Goal: Task Accomplishment & Management: Manage account settings

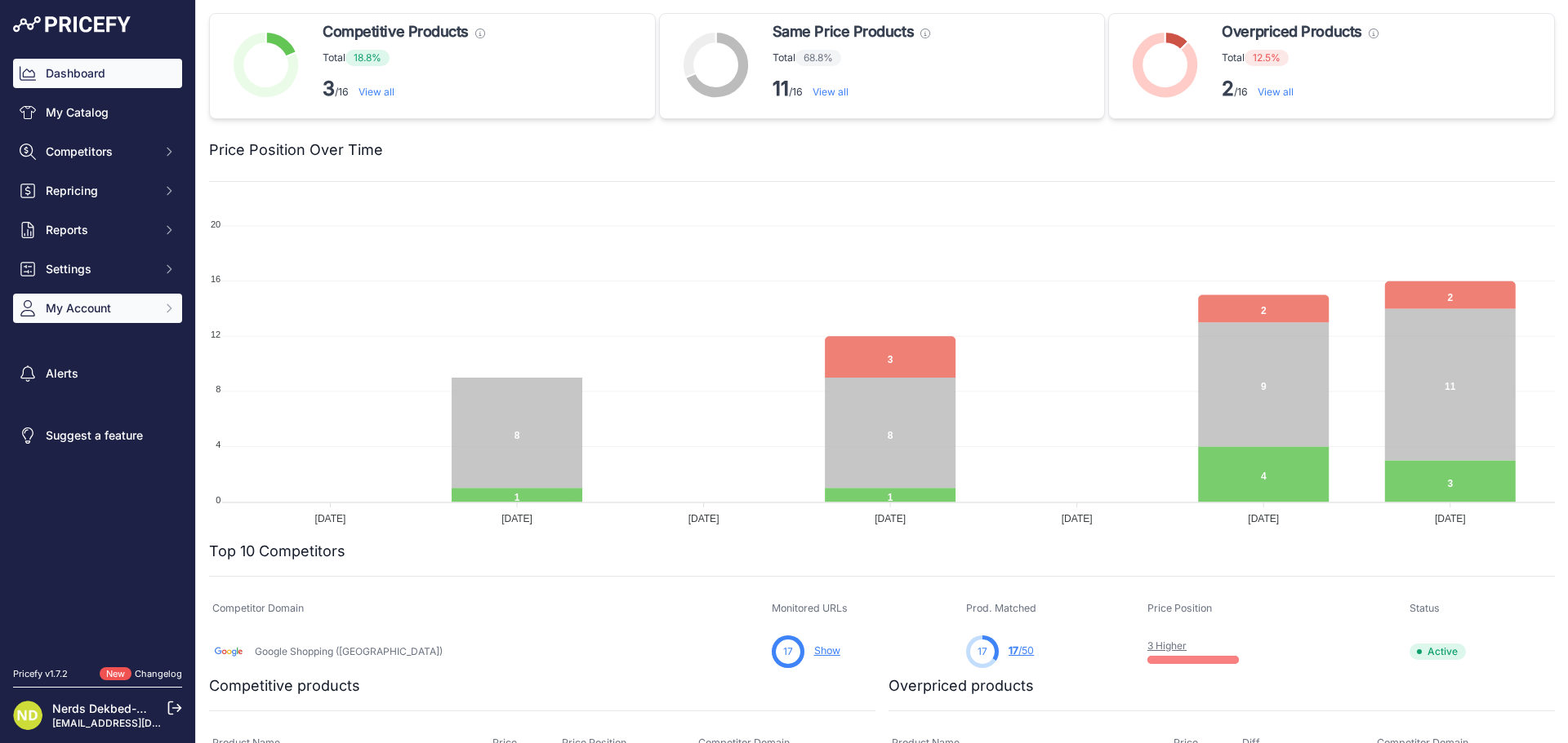
click at [62, 304] on span "My Account" at bounding box center [99, 308] width 107 height 16
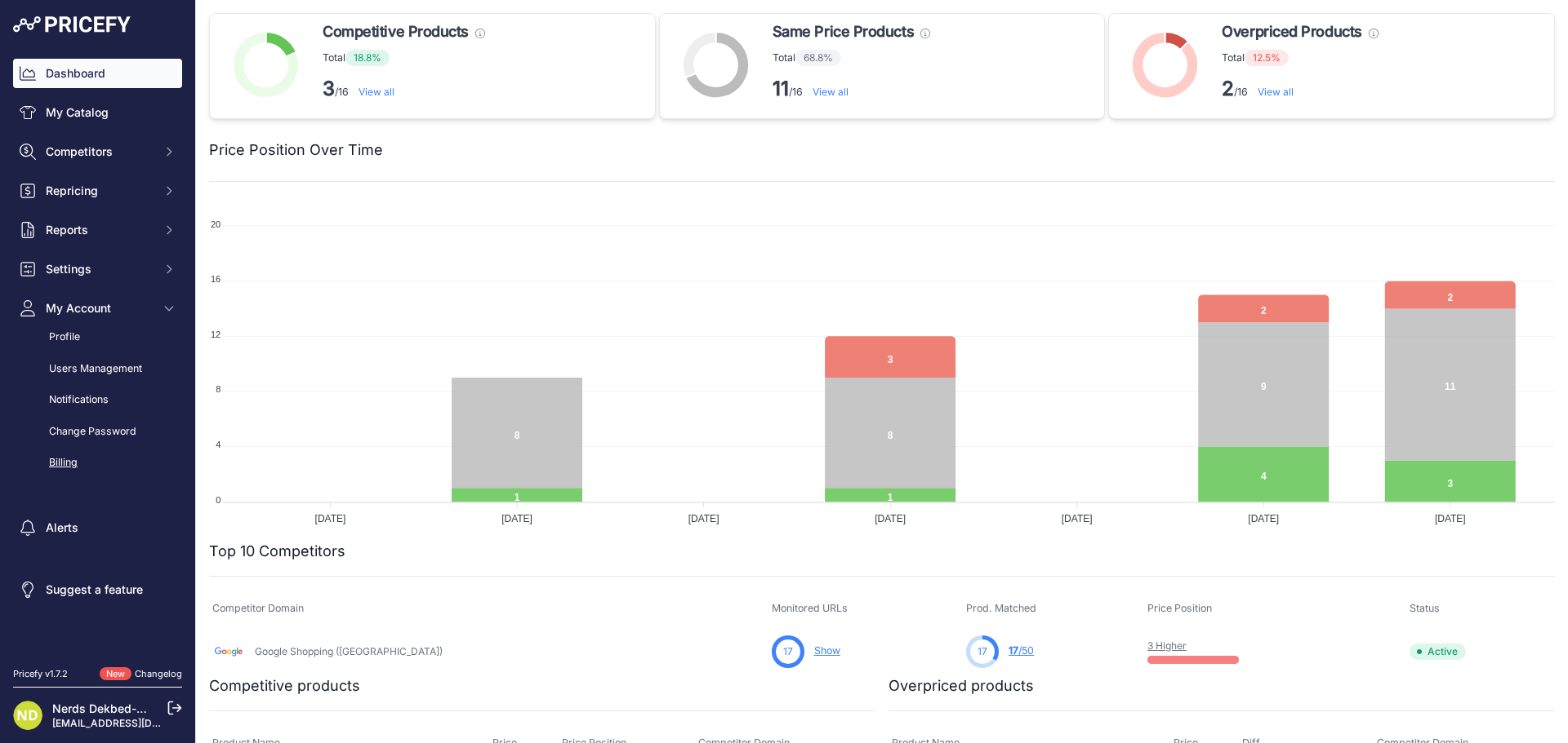
click at [69, 456] on link "Billing" at bounding box center [97, 463] width 169 height 29
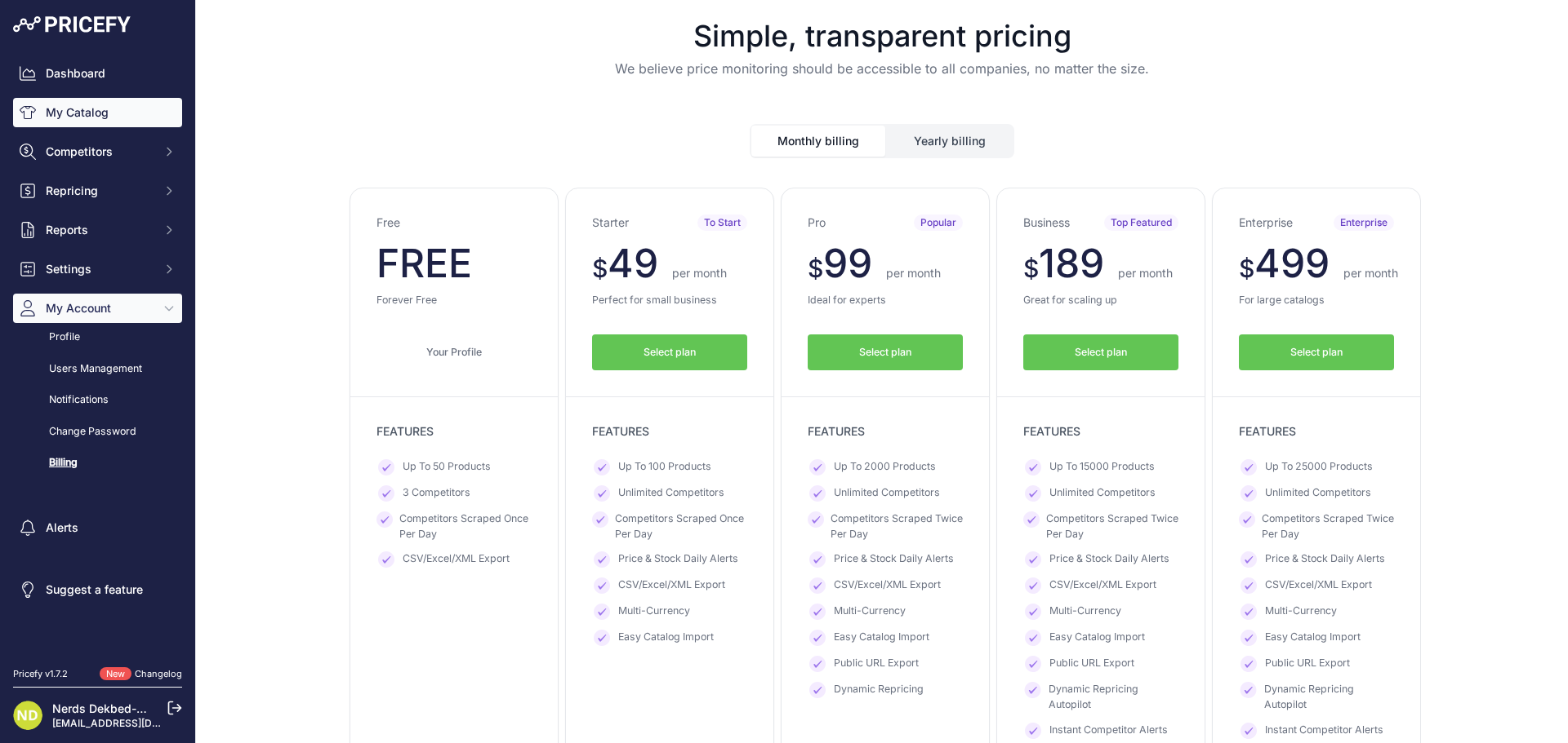
click at [102, 117] on link "My Catalog" at bounding box center [97, 112] width 169 height 29
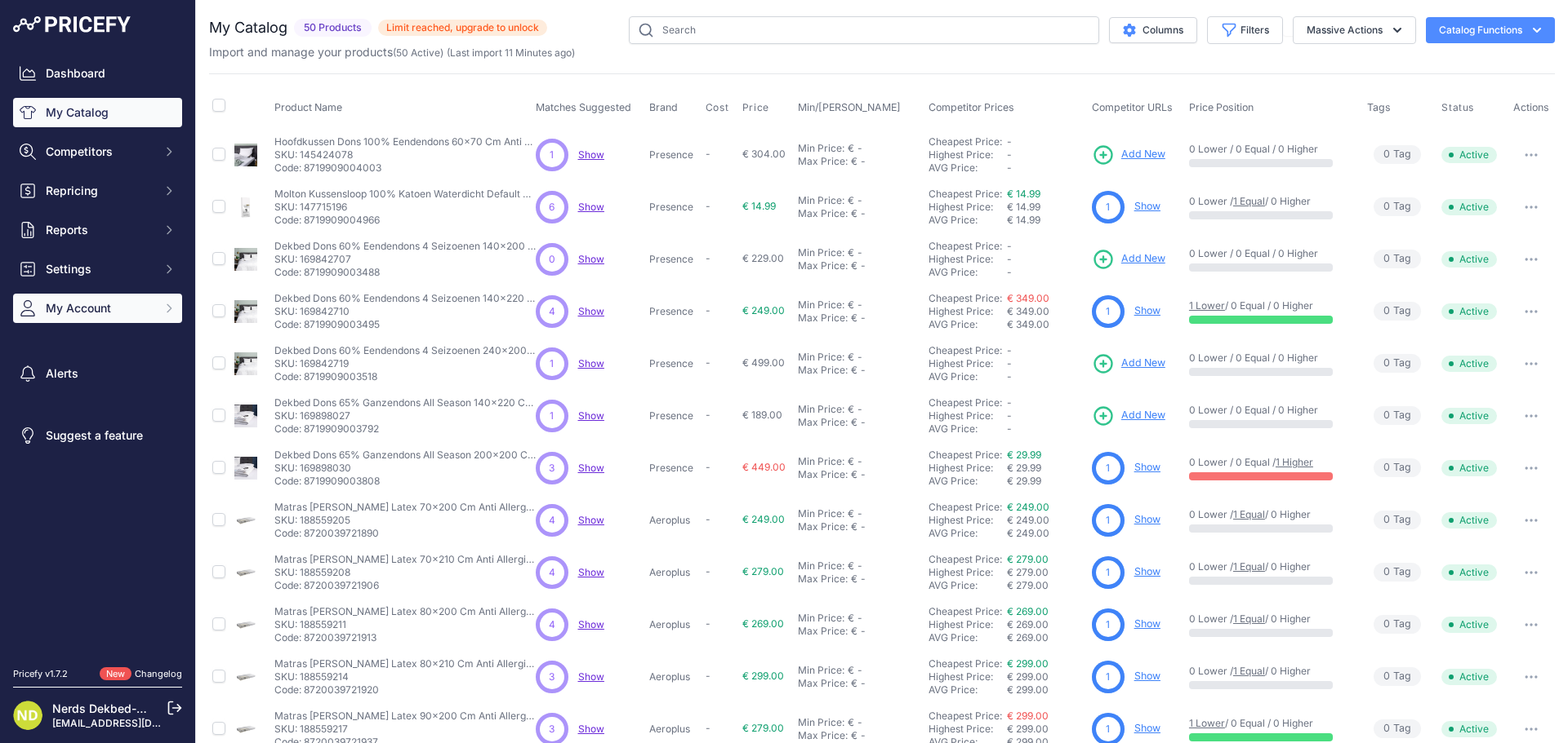
click at [86, 313] on span "My Account" at bounding box center [99, 308] width 107 height 16
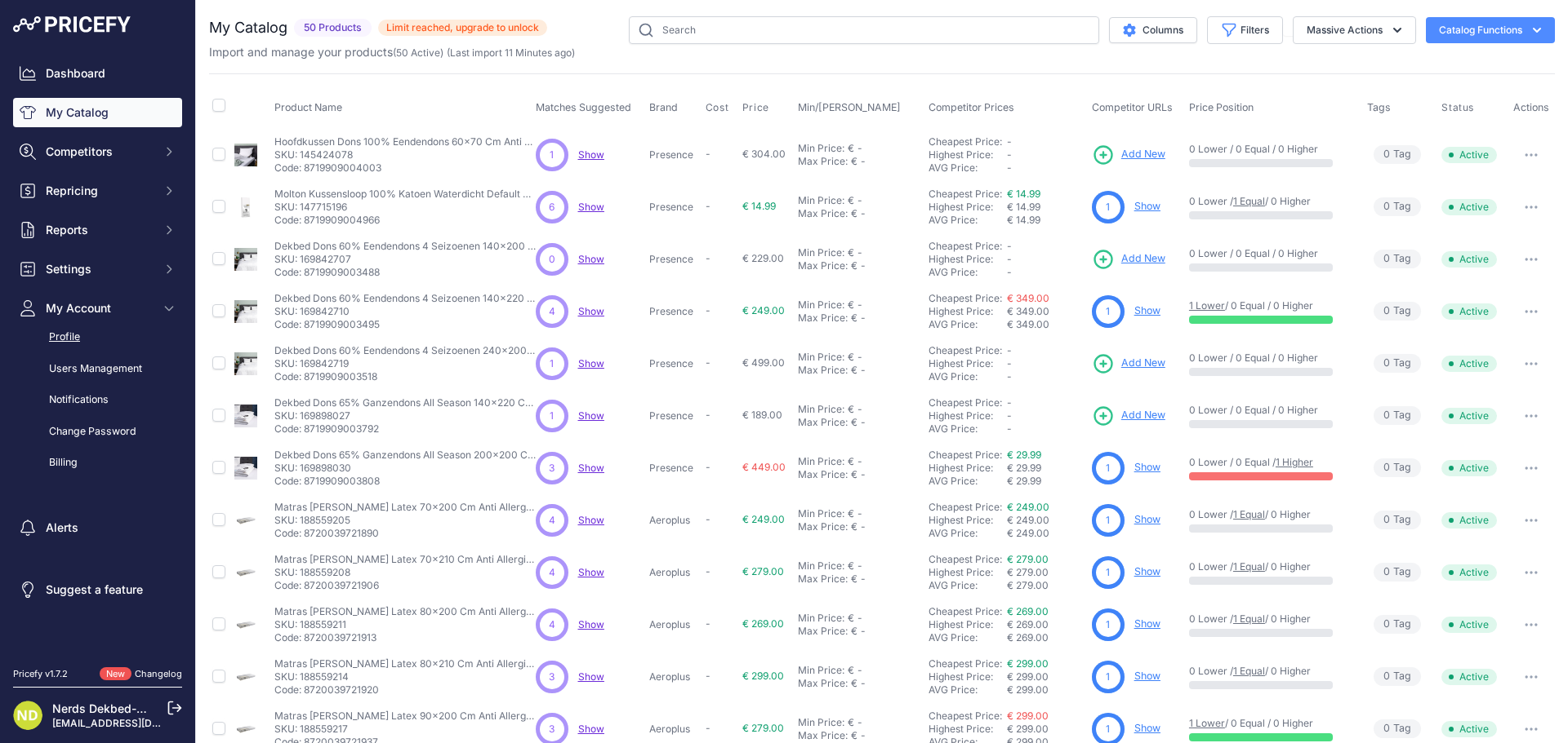
click at [79, 341] on link "Profile" at bounding box center [97, 338] width 169 height 29
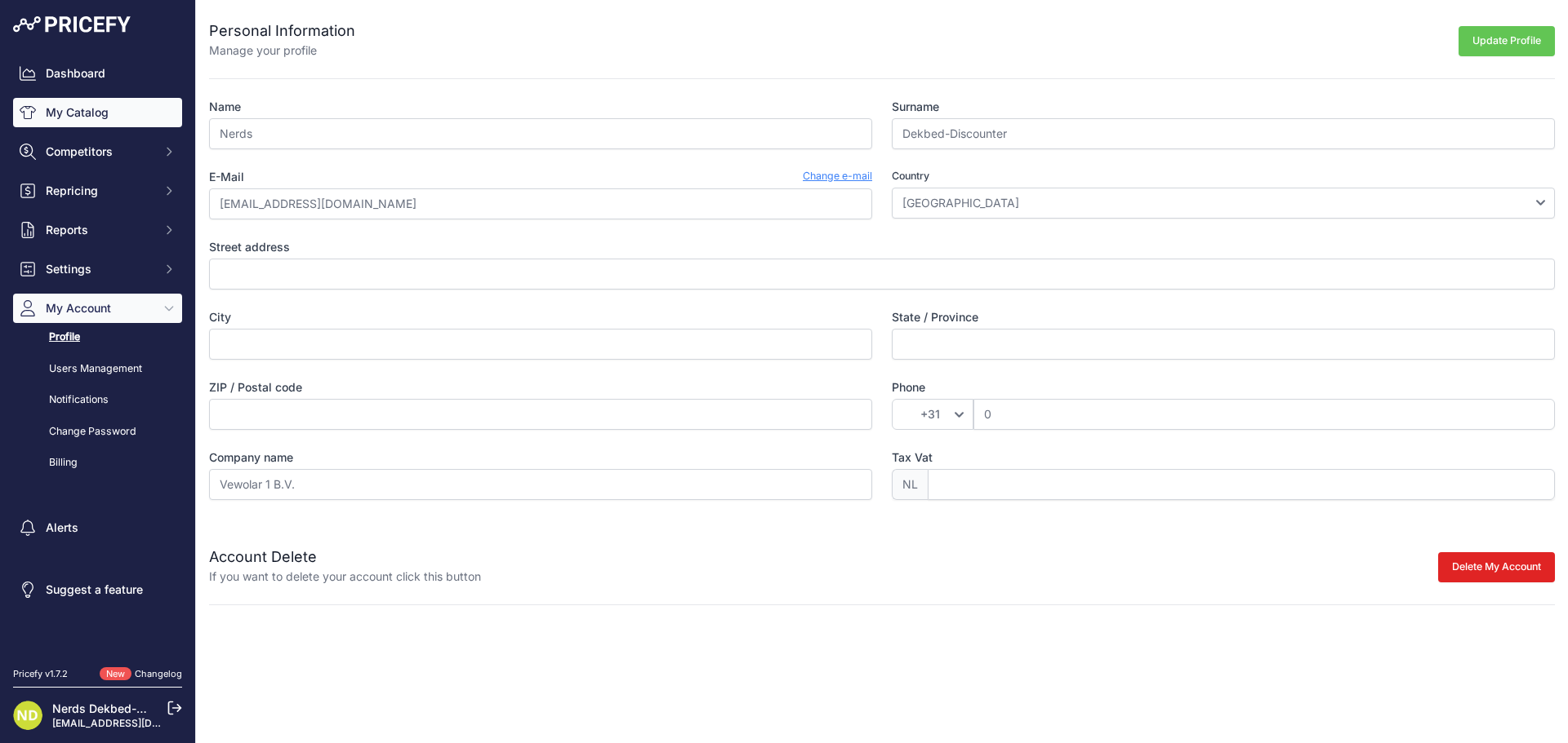
click at [91, 102] on link "My Catalog" at bounding box center [97, 112] width 169 height 29
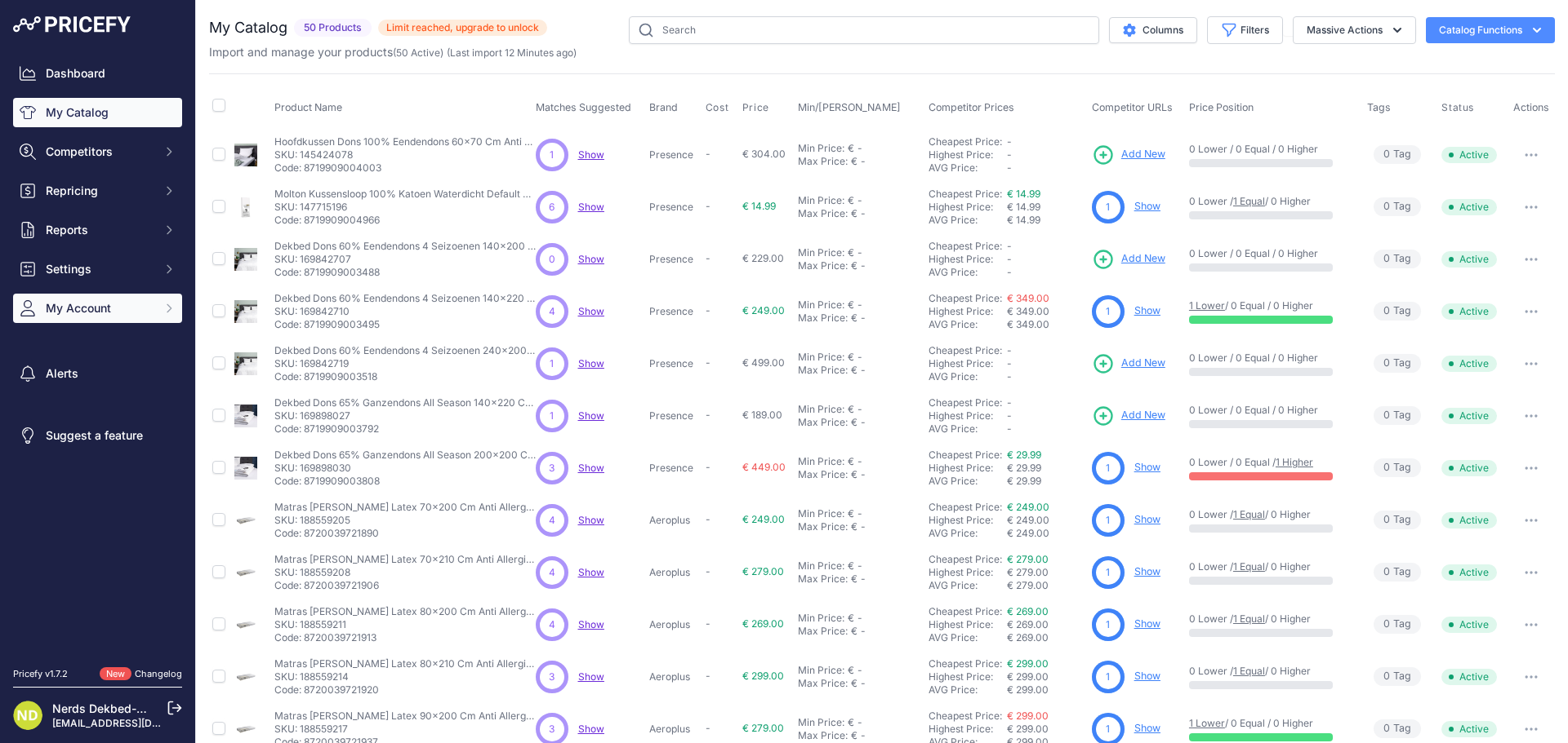
click at [112, 314] on span "My Account" at bounding box center [99, 308] width 107 height 16
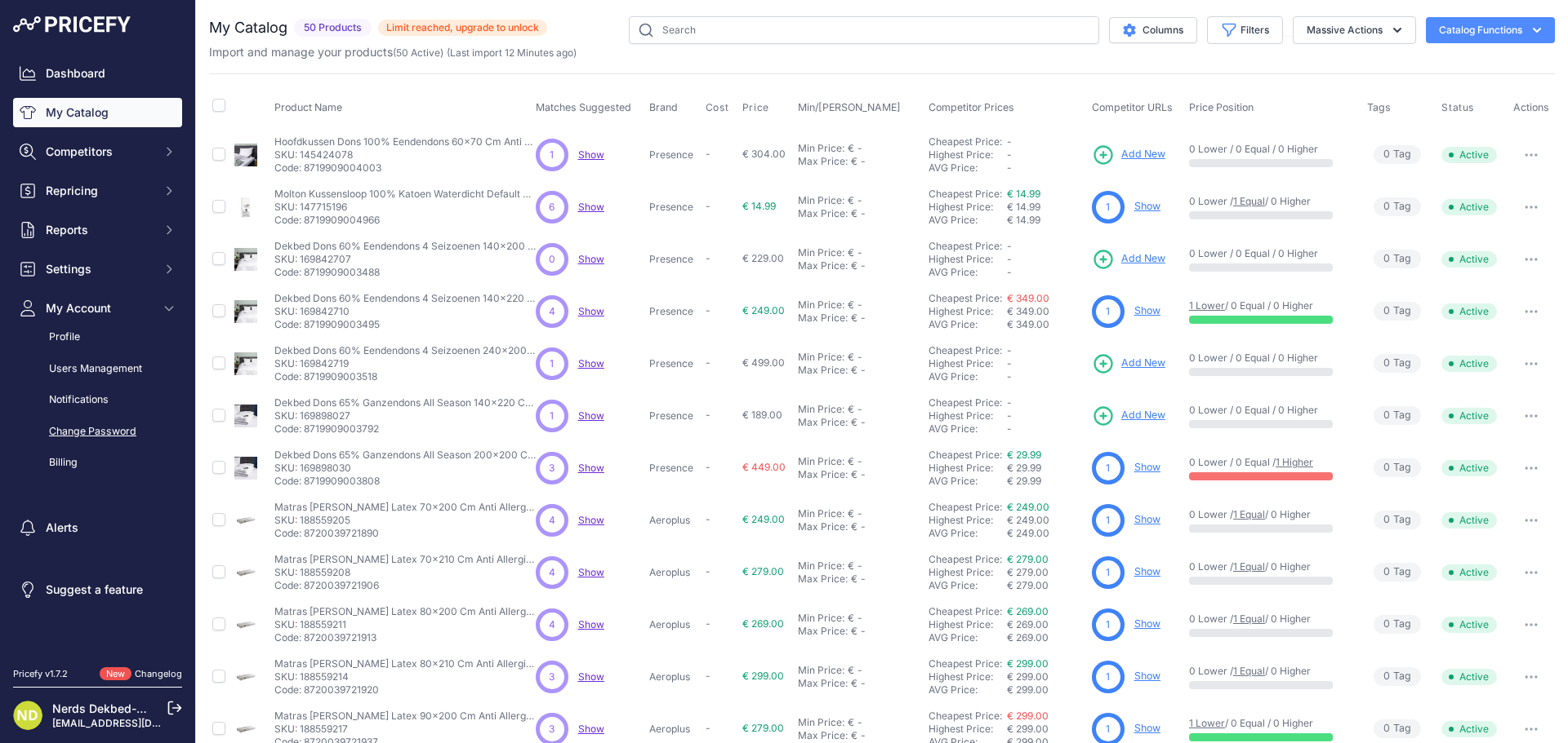
click at [75, 446] on link "Change Password" at bounding box center [97, 432] width 169 height 29
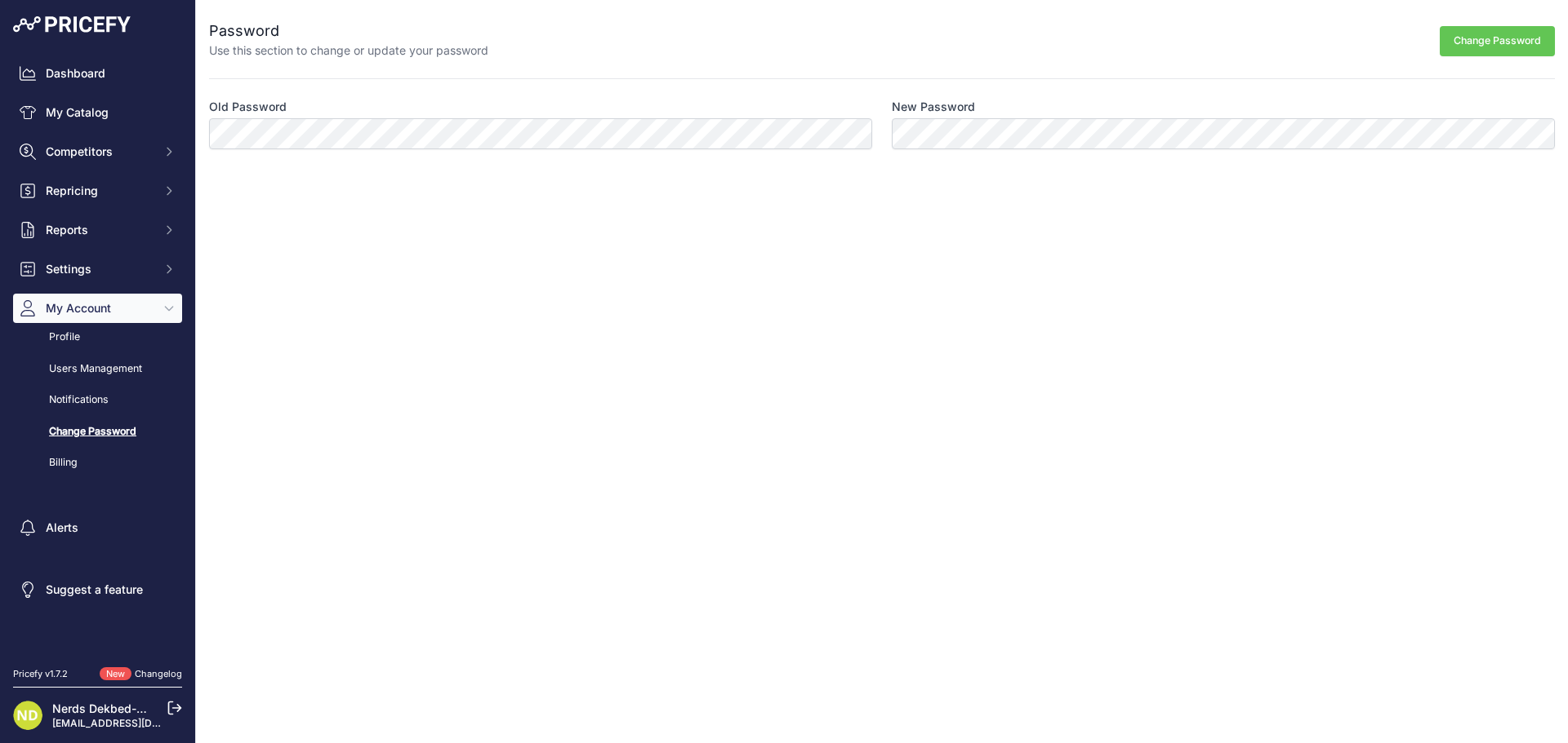
click at [75, 446] on link "Change Password" at bounding box center [97, 432] width 169 height 29
click at [149, 482] on nav "Dashboard My Catalog Competitors Competitors Monitored URLs MAP infringements R…" at bounding box center [97, 353] width 169 height 589
click at [82, 477] on link "Billing" at bounding box center [97, 463] width 169 height 29
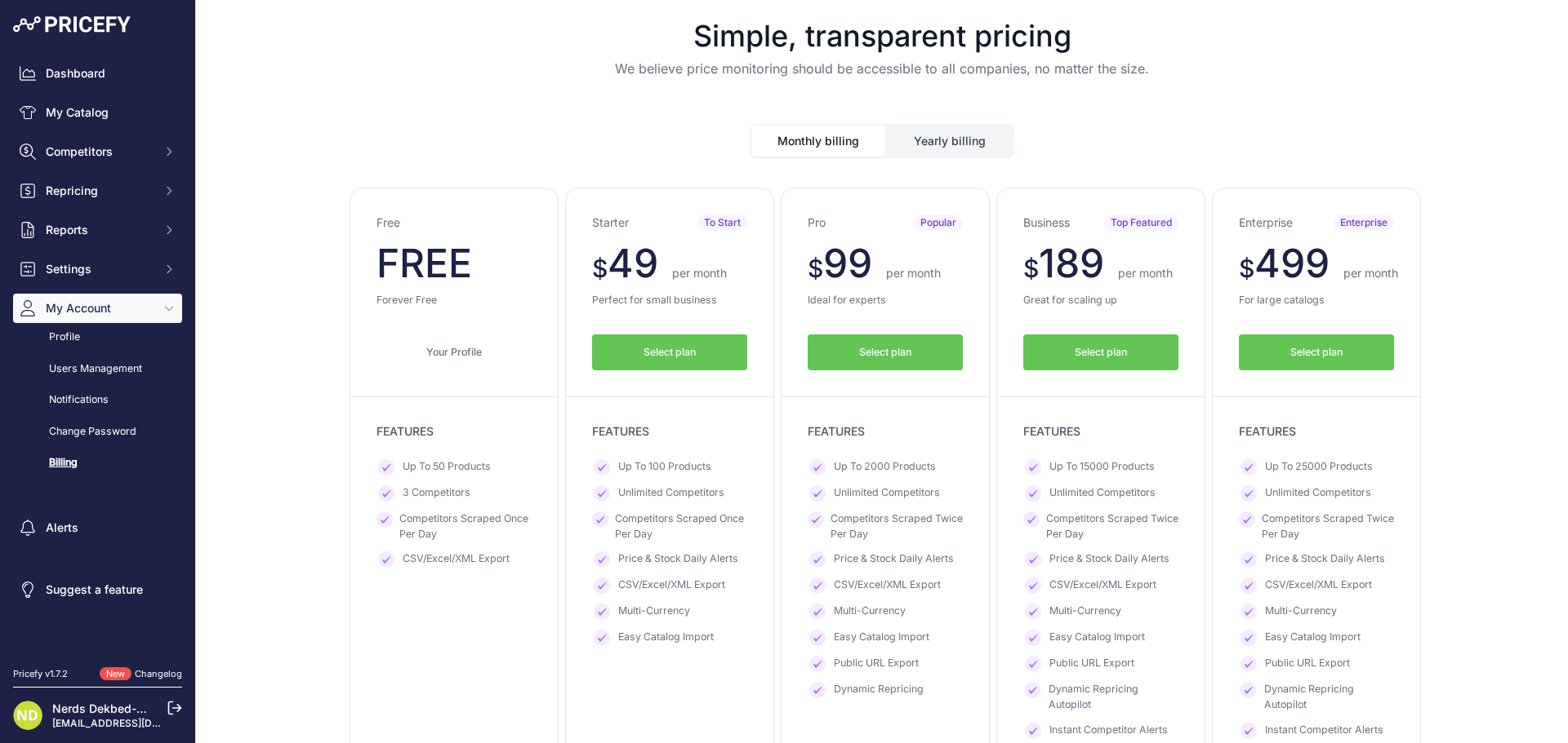
click at [1082, 470] on span "Up To 15000 Products" at bounding box center [1101, 467] width 106 height 16
click at [442, 342] on link "Your Profile" at bounding box center [454, 353] width 155 height 37
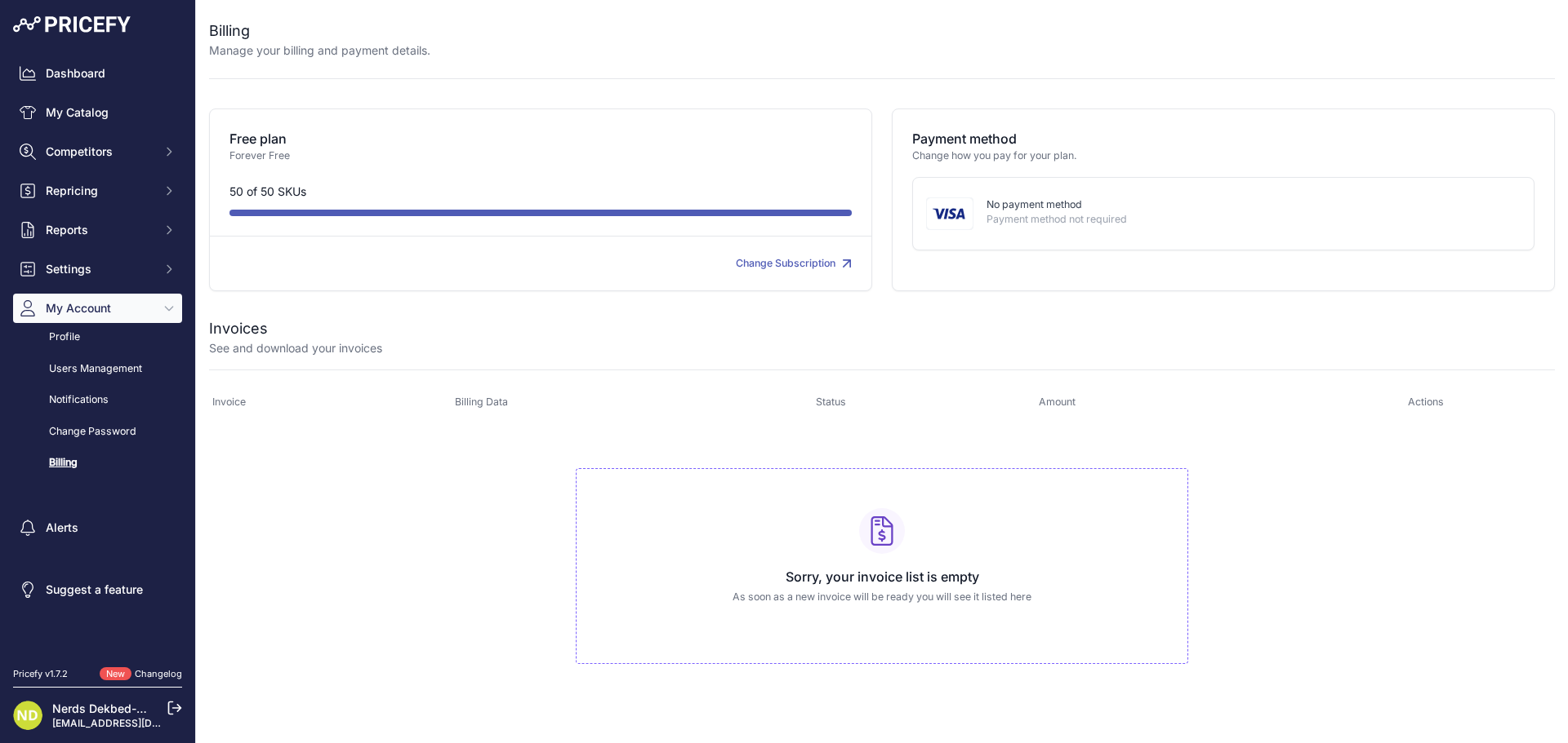
click at [1060, 206] on p "No payment method" at bounding box center [1247, 205] width 521 height 15
click at [944, 220] on img at bounding box center [950, 214] width 47 height 33
click at [1000, 221] on p "Payment method not required" at bounding box center [1247, 220] width 521 height 15
click at [768, 270] on div "Change Subscription" at bounding box center [695, 264] width 311 height 15
click at [1021, 203] on p "No payment method" at bounding box center [1247, 205] width 521 height 15
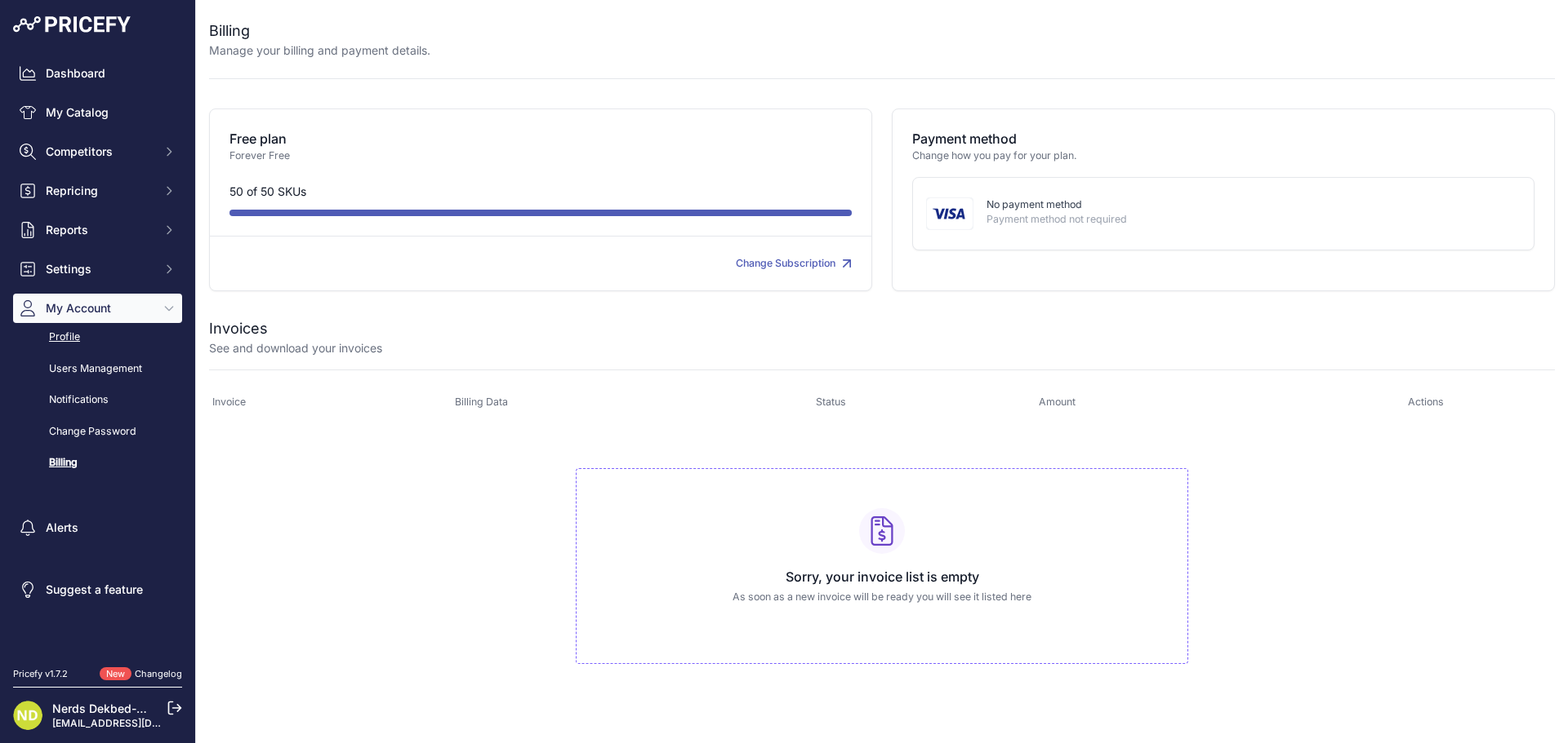
click at [74, 345] on link "Profile" at bounding box center [97, 338] width 169 height 29
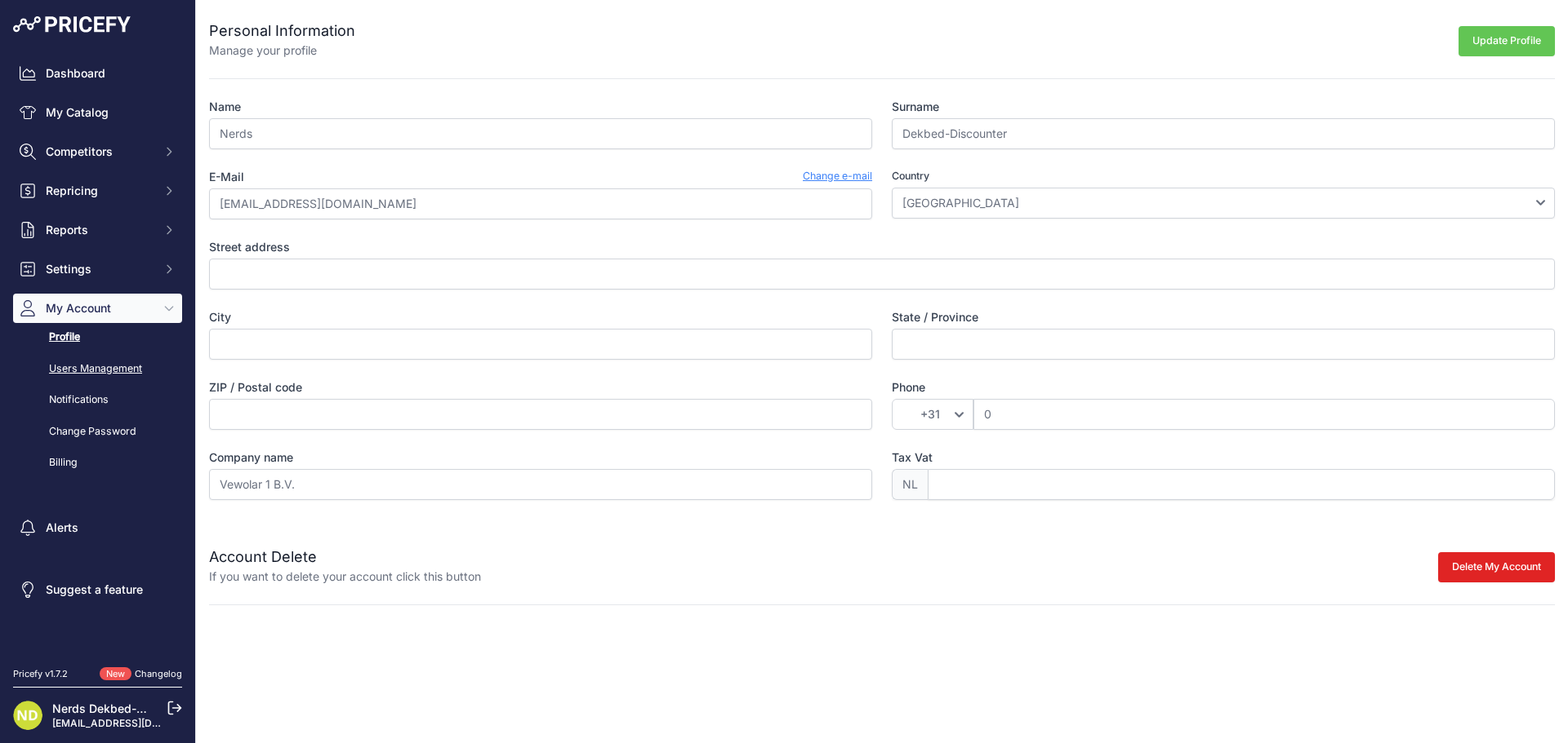
click at [71, 363] on link "Users Management" at bounding box center [97, 370] width 169 height 29
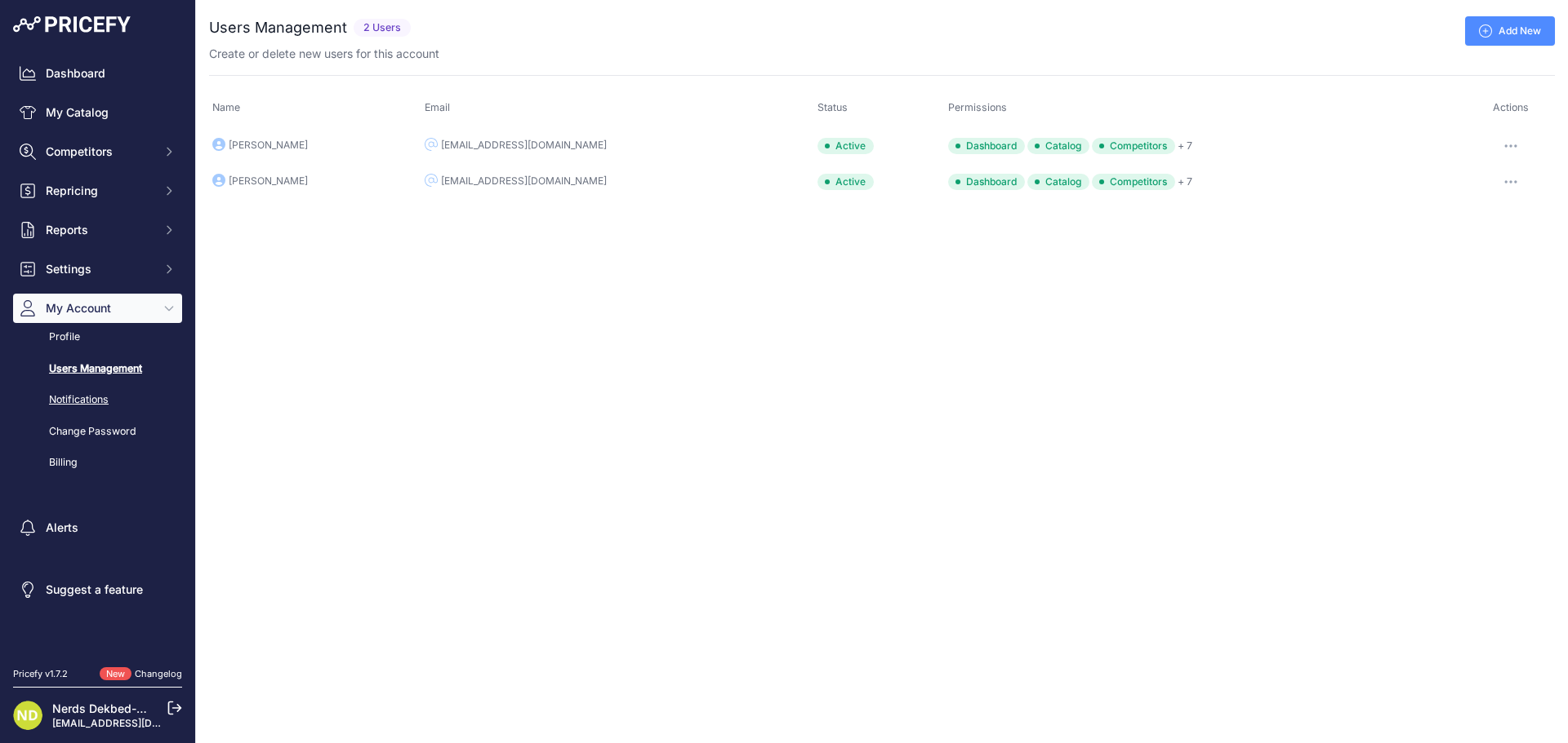
click at [75, 397] on link "Notifications" at bounding box center [97, 401] width 169 height 29
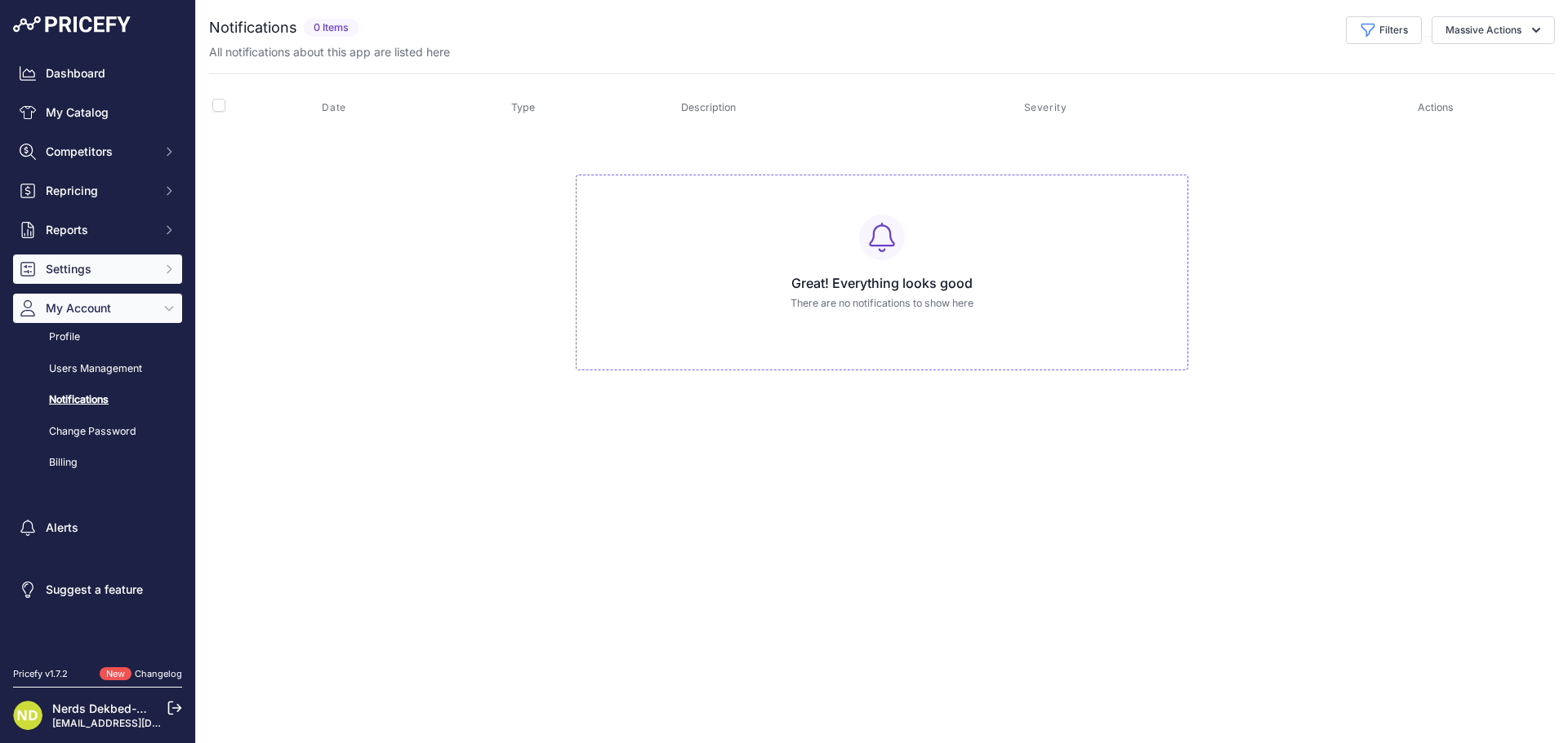
click at [103, 258] on button "Settings" at bounding box center [97, 269] width 169 height 29
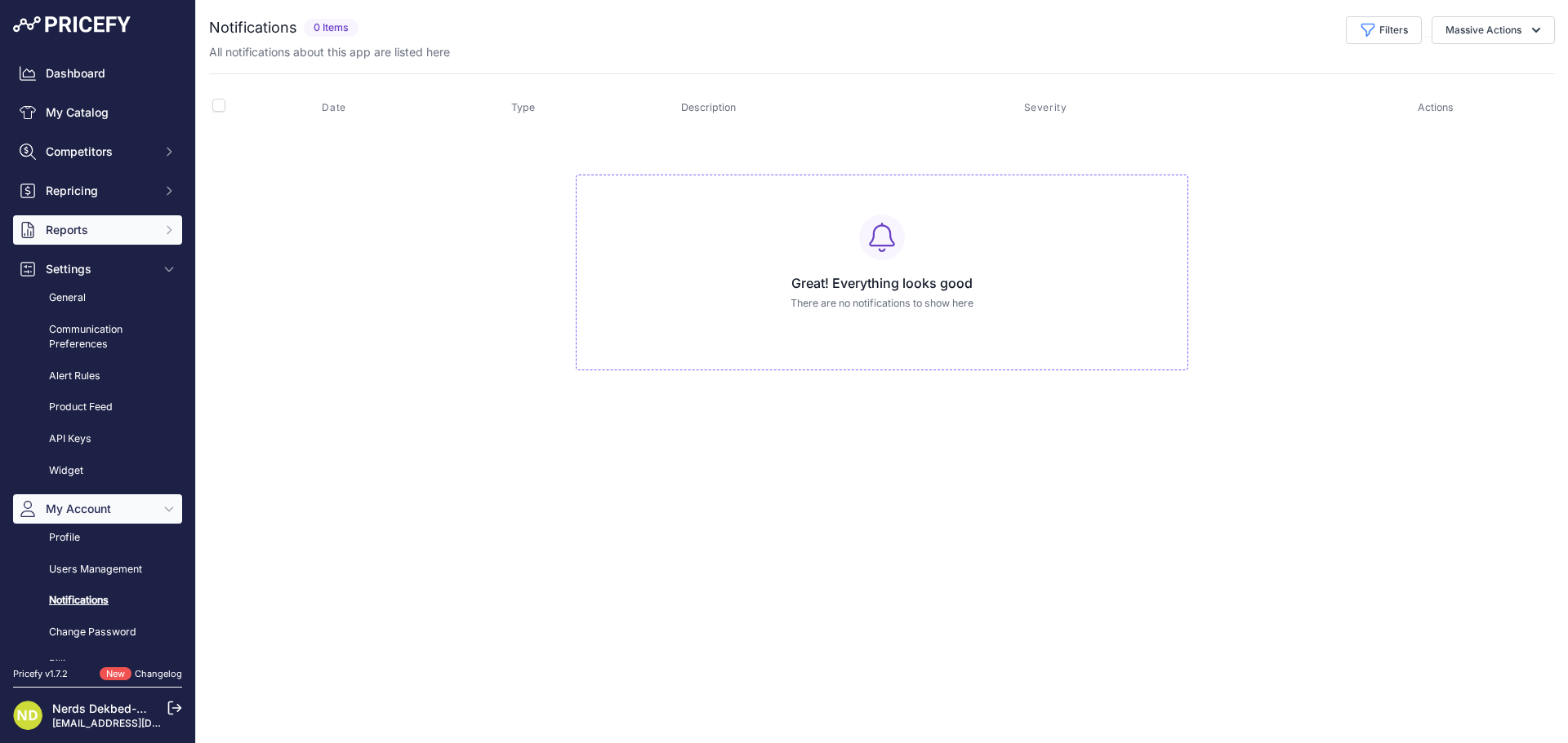
scroll to position [158, 0]
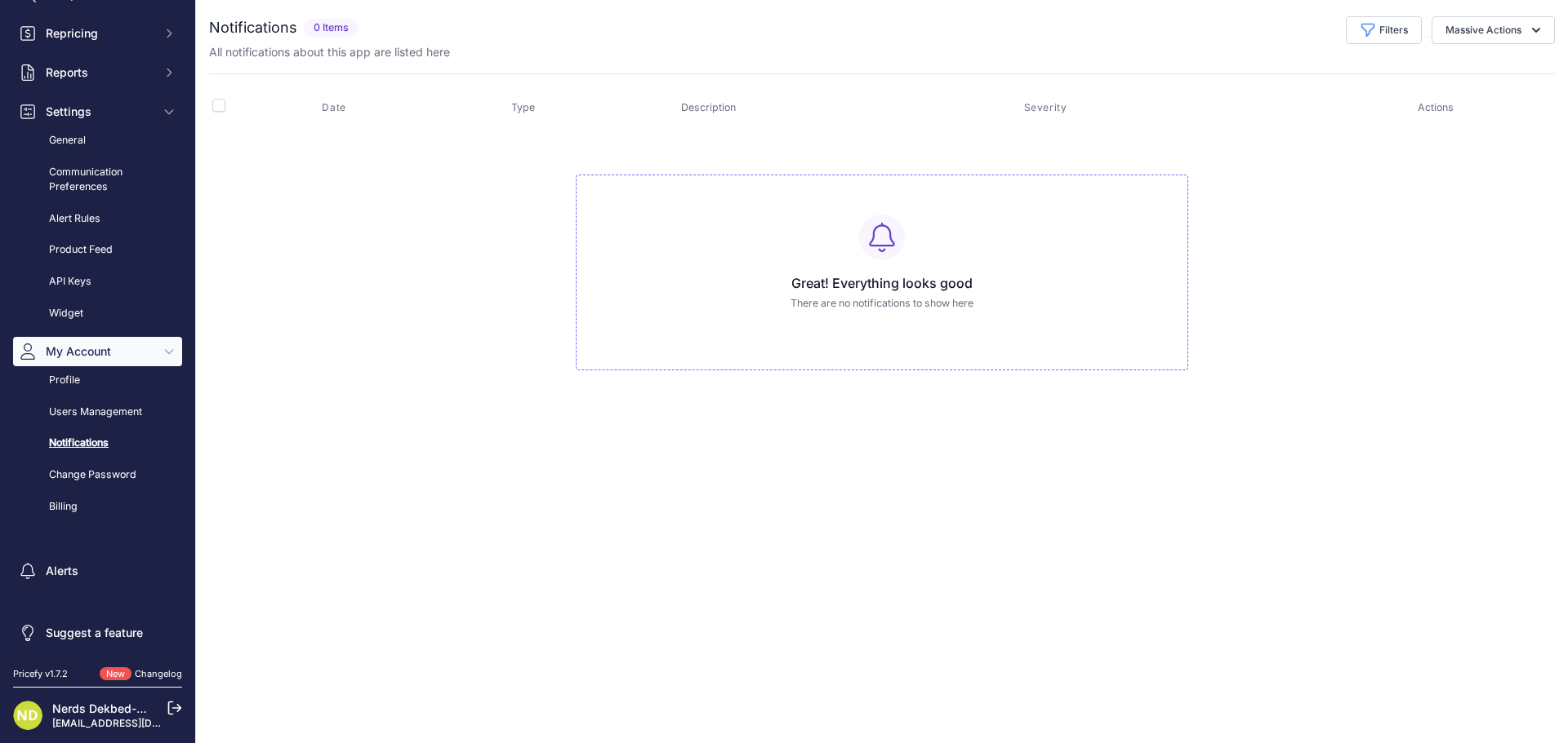
click at [65, 716] on p "Nerds Dekbed-Discounter" at bounding box center [101, 709] width 98 height 16
click at [20, 716] on img at bounding box center [27, 716] width 29 height 29
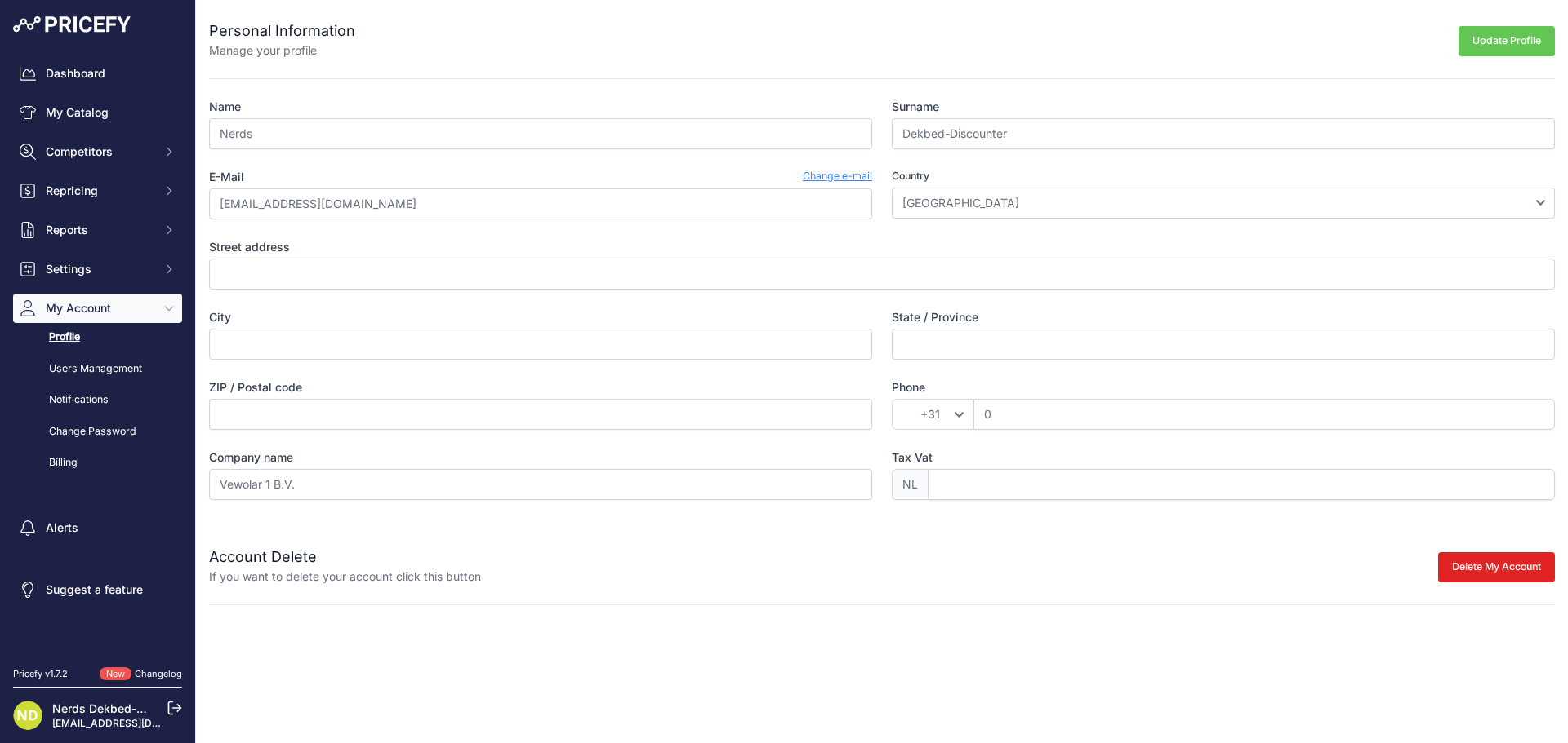
click at [69, 461] on link "Billing" at bounding box center [97, 463] width 169 height 29
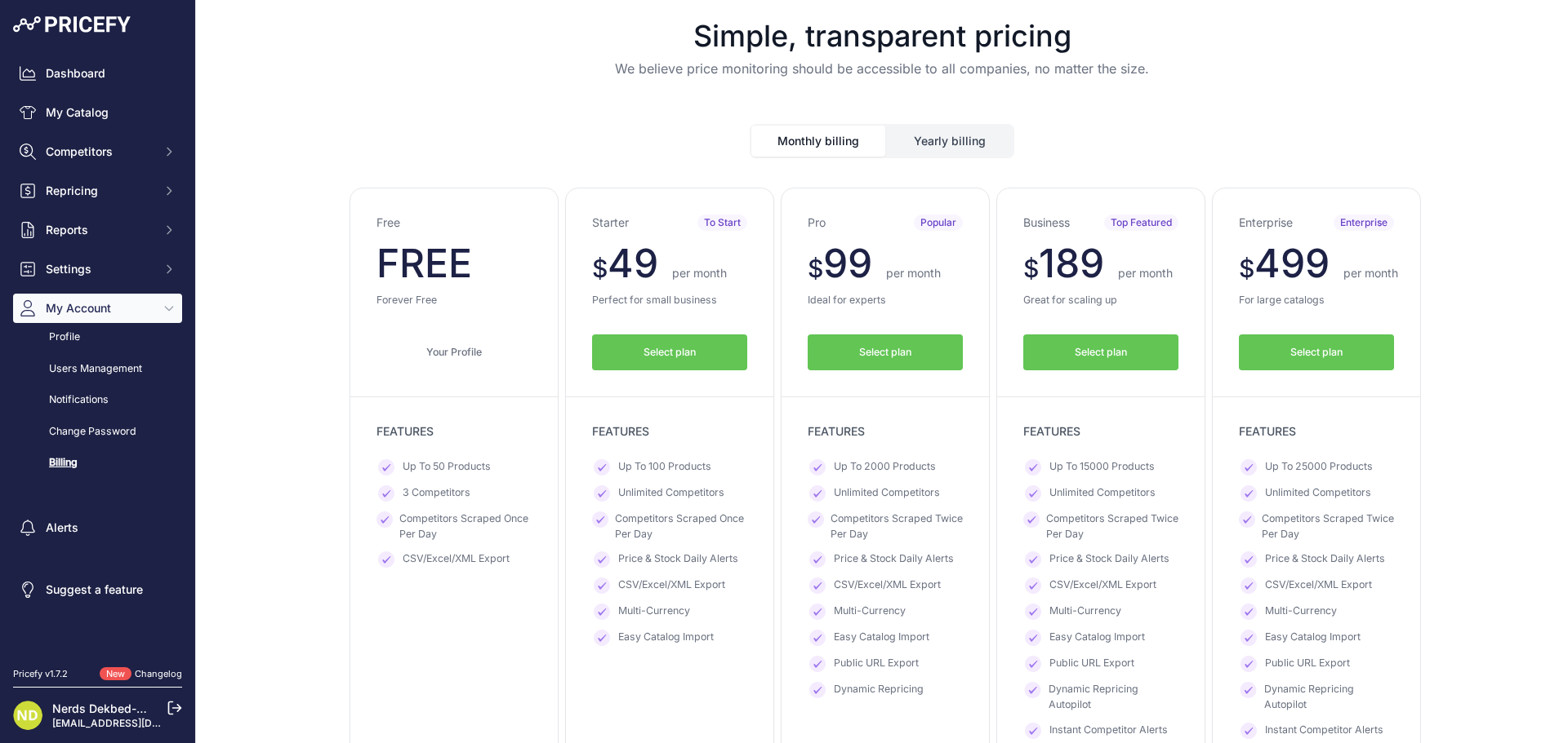
click at [648, 366] on button "Select plan" at bounding box center [670, 353] width 155 height 37
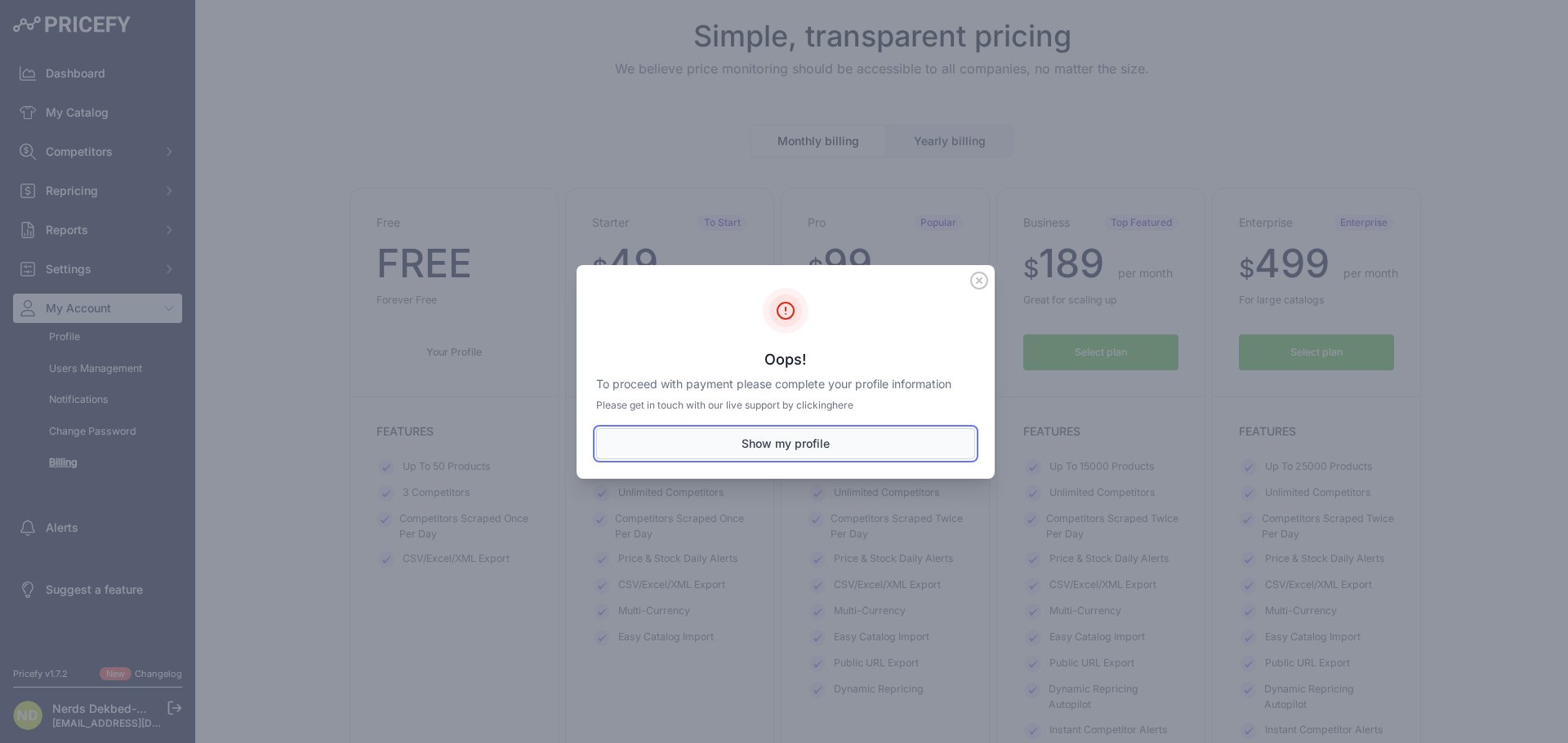
click at [774, 451] on button "Show my profile" at bounding box center [785, 444] width 378 height 31
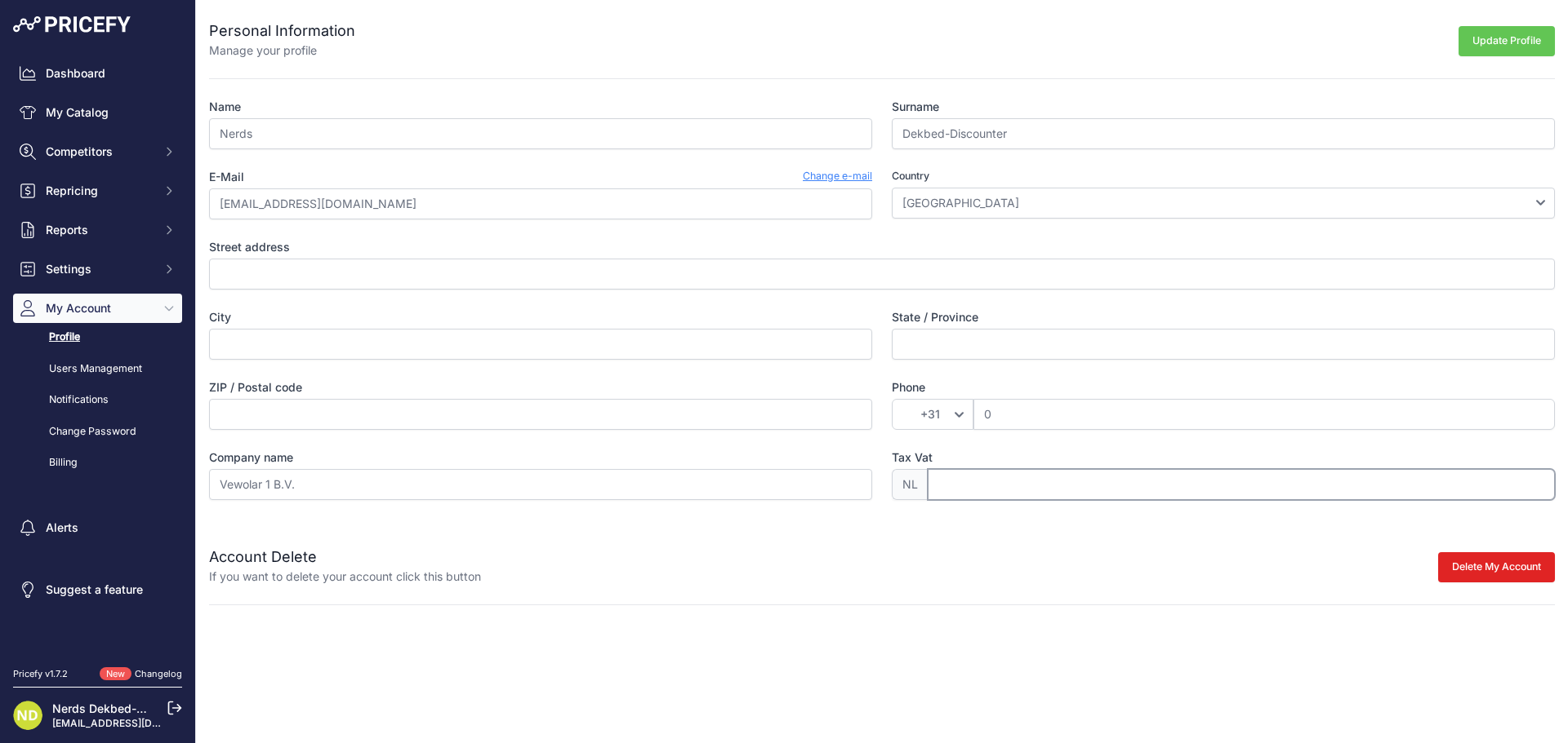
click at [957, 482] on input "Tax Vat" at bounding box center [1241, 485] width 627 height 31
click at [587, 416] on input "ZIP / Postal code" at bounding box center [540, 414] width 663 height 31
click at [463, 340] on input "City" at bounding box center [540, 344] width 663 height 31
type input "Gouda"
click at [406, 269] on input "Street address" at bounding box center [882, 274] width 1345 height 31
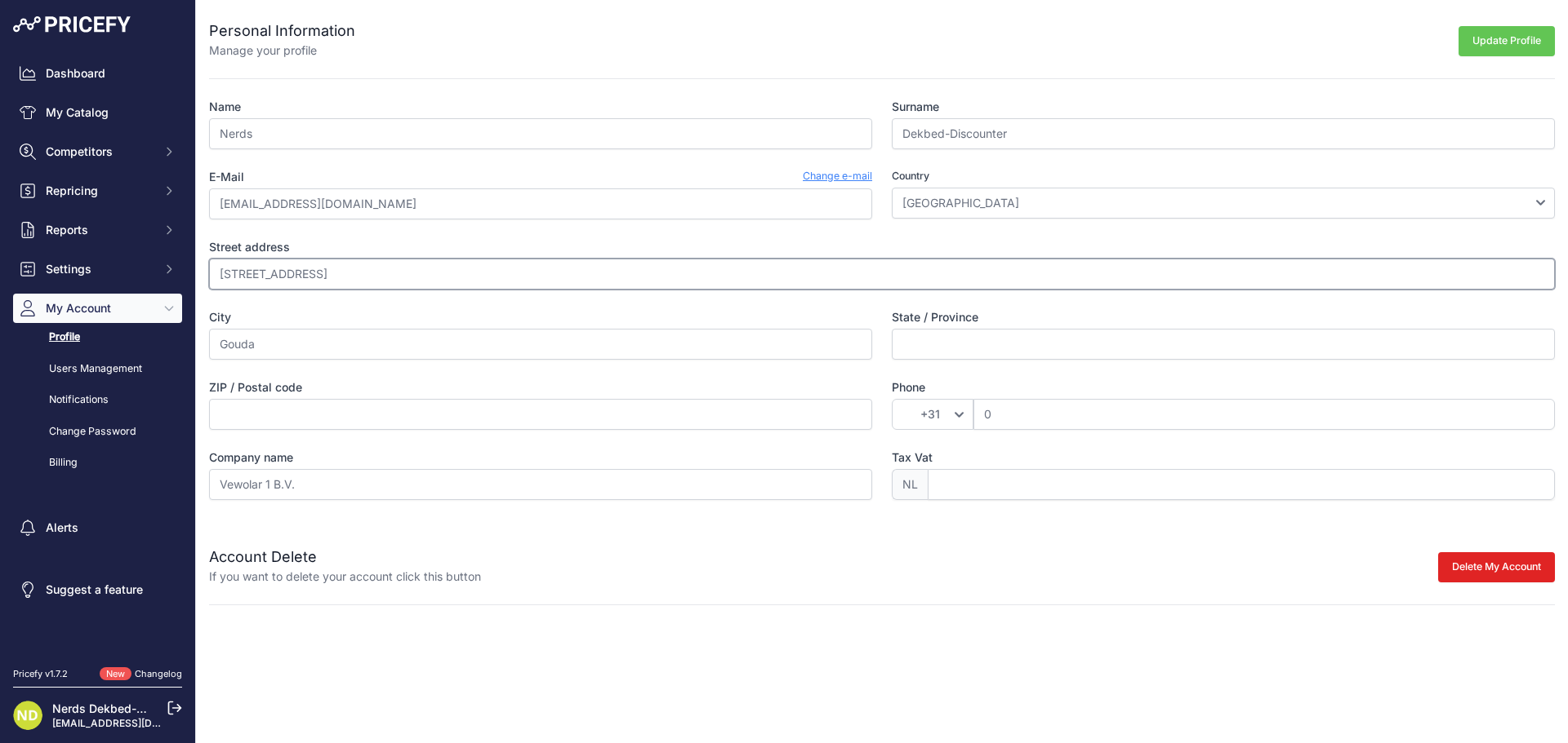
type input "[STREET_ADDRESS]"
type input "2803PC"
click at [1021, 335] on input "State / Province" at bounding box center [1222, 344] width 663 height 31
type input "Zuid-Holland"
click at [653, 505] on div "Personal Information Manage your profile Update Profile Name Nerds Surname Dekb…" at bounding box center [881, 303] width 1372 height 606
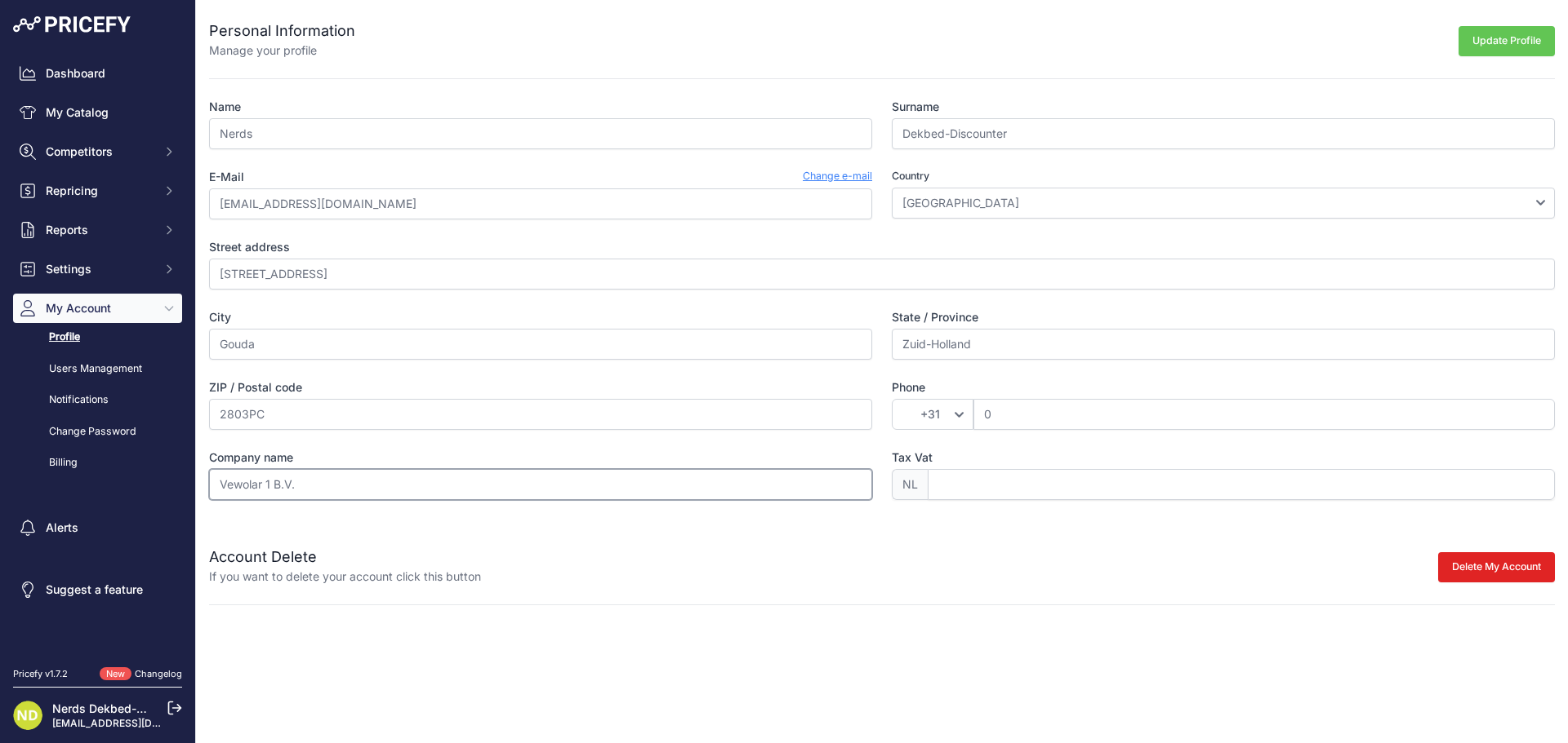
click at [661, 490] on input "Vewolar 1 B.V." at bounding box center [540, 485] width 663 height 31
paste input "NL855180766B01"
click at [953, 490] on input "NL855180766B01" at bounding box center [1241, 485] width 627 height 31
type input "855180766B01"
click at [1482, 45] on button "Update Profile" at bounding box center [1507, 41] width 97 height 30
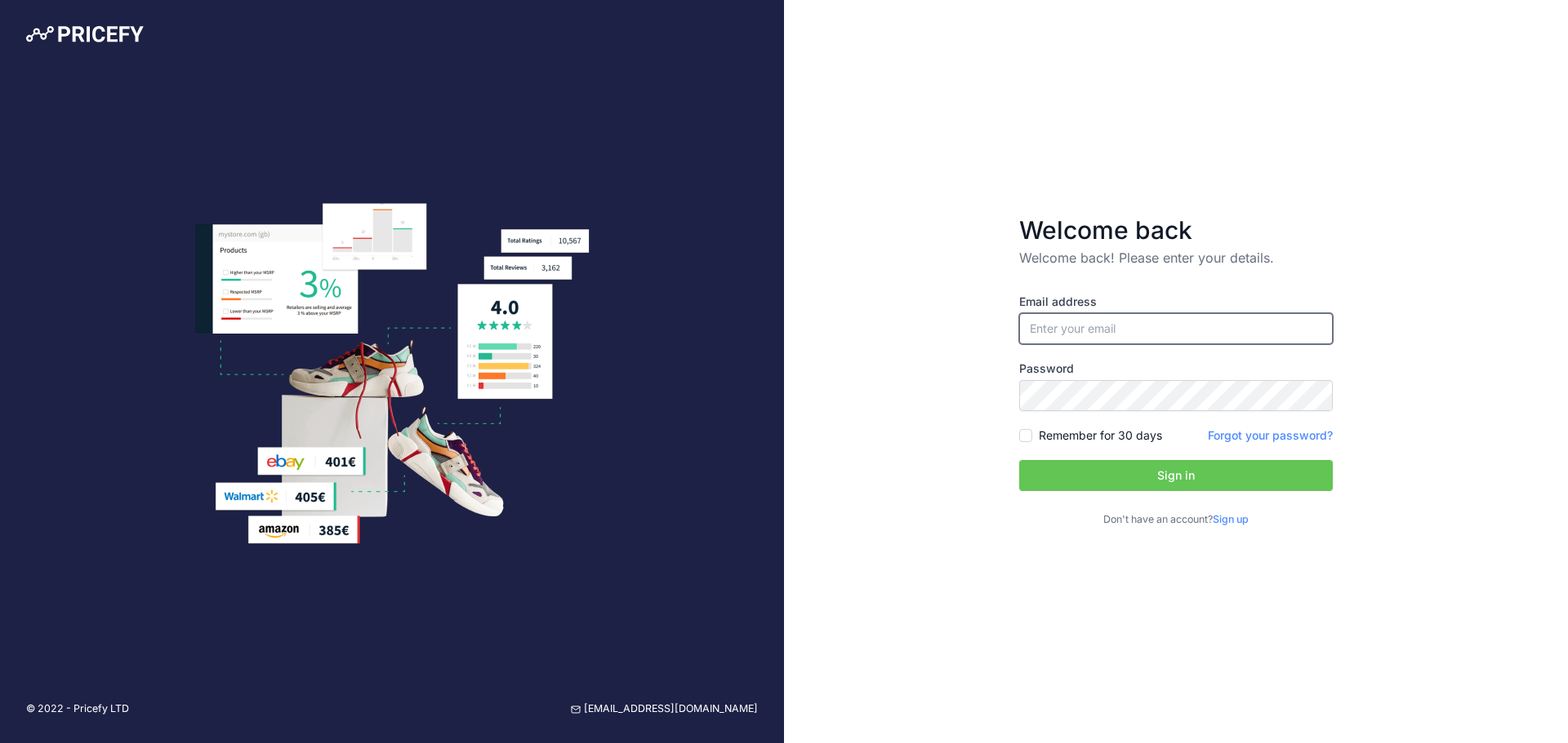
click at [1078, 320] on input "email" at bounding box center [1176, 329] width 314 height 31
click at [1086, 337] on input "email" at bounding box center [1176, 329] width 314 height 31
click at [1118, 357] on div "Email address Password Remember for 30 days" at bounding box center [1176, 411] width 314 height 234
click at [1122, 327] on input "email" at bounding box center [1176, 329] width 314 height 31
type input "[EMAIL_ADDRESS][DOMAIN_NAME]"
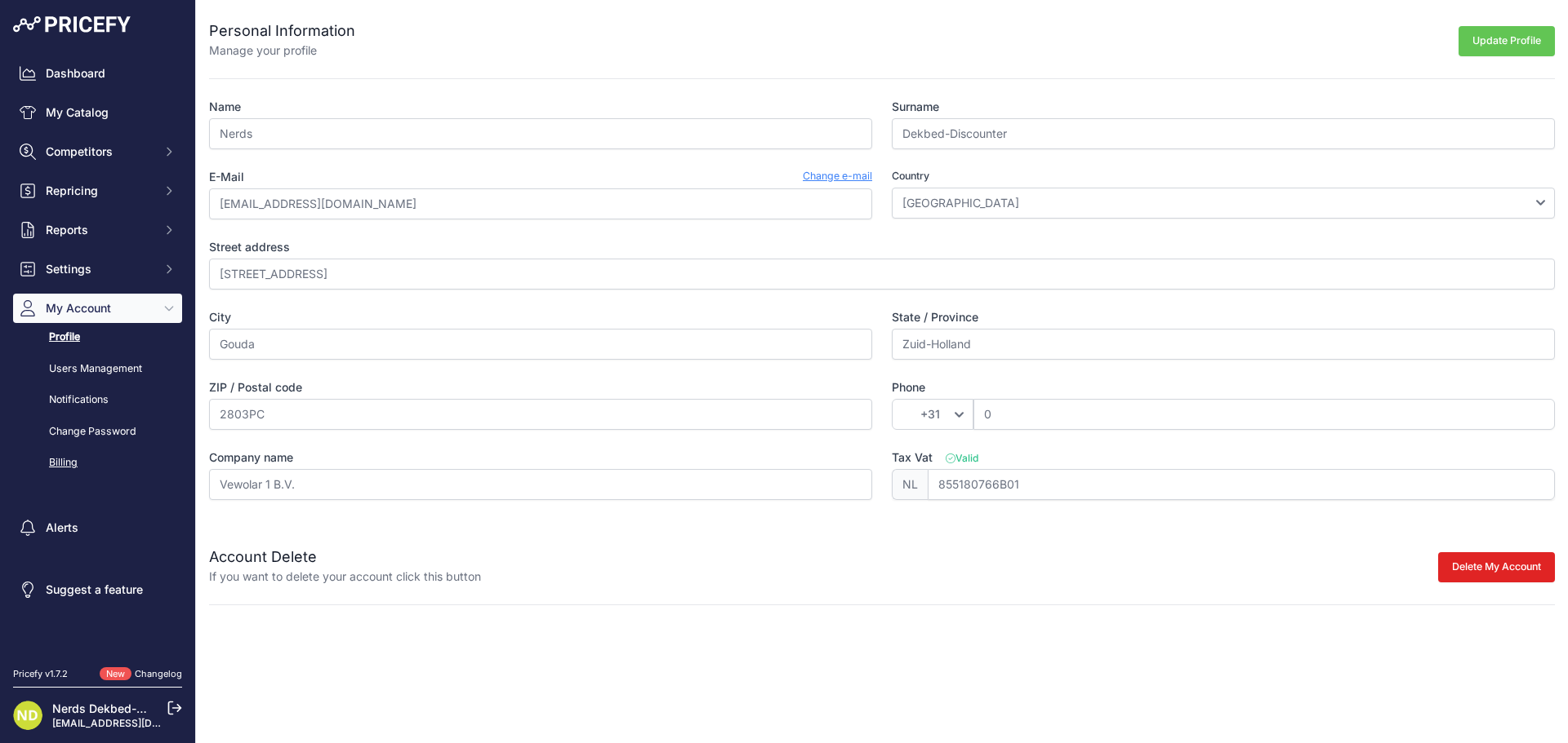
click at [84, 461] on link "Billing" at bounding box center [97, 463] width 169 height 29
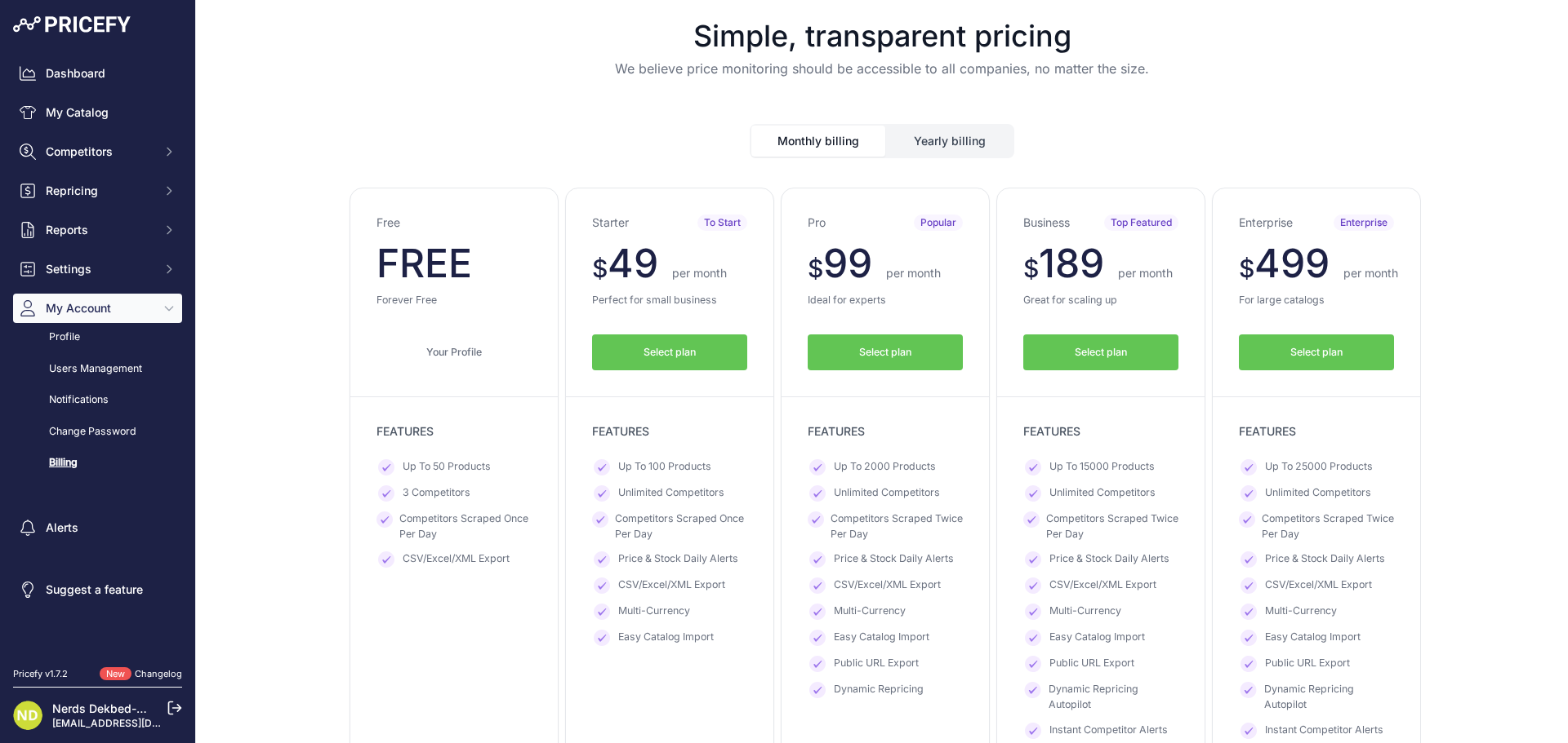
click at [644, 353] on span "Select plan" at bounding box center [670, 353] width 52 height 15
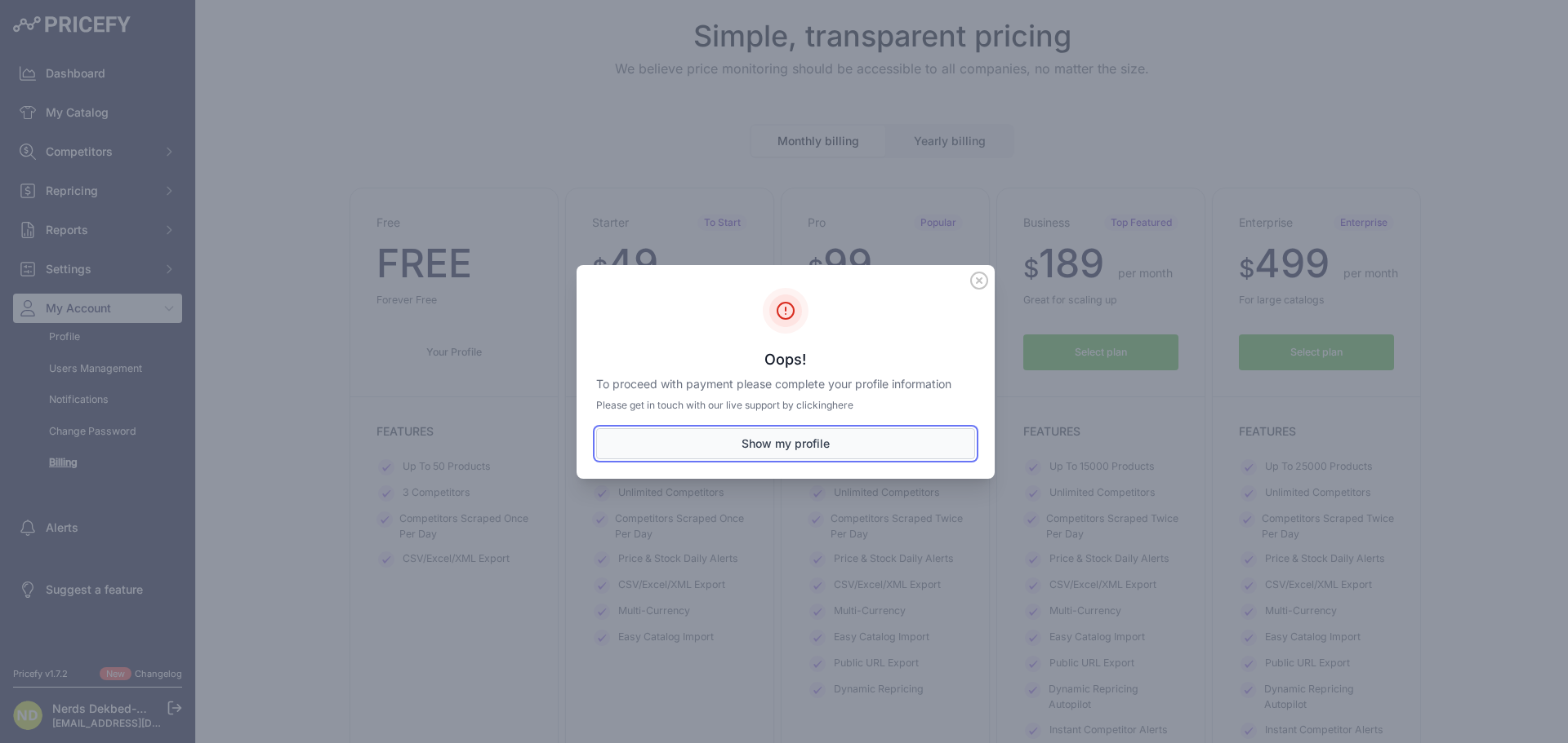
click at [769, 444] on button "Show my profile" at bounding box center [785, 444] width 378 height 31
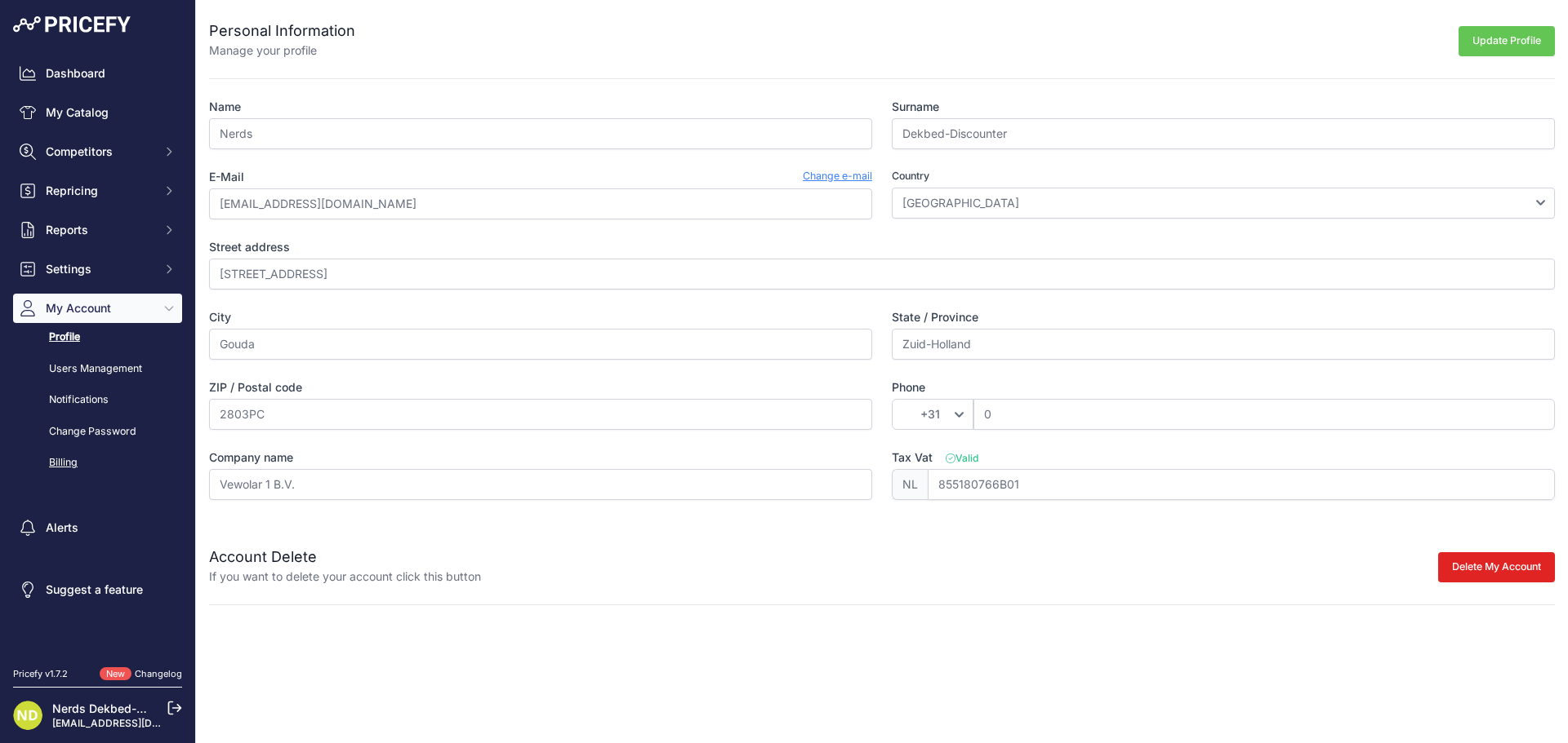
click at [60, 464] on link "Billing" at bounding box center [97, 463] width 169 height 29
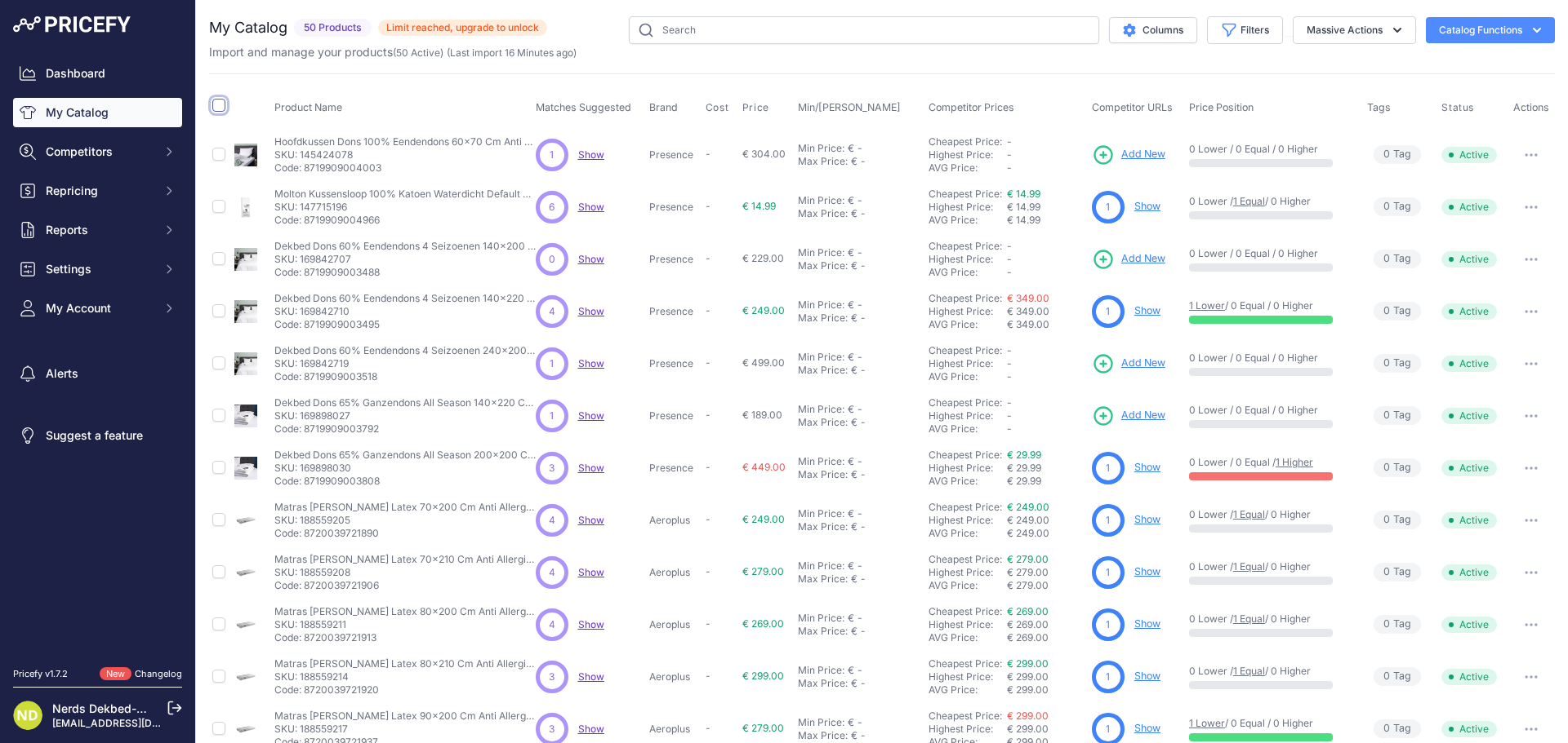
click at [215, 106] on input "checkbox" at bounding box center [218, 104] width 13 height 13
checkbox input "true"
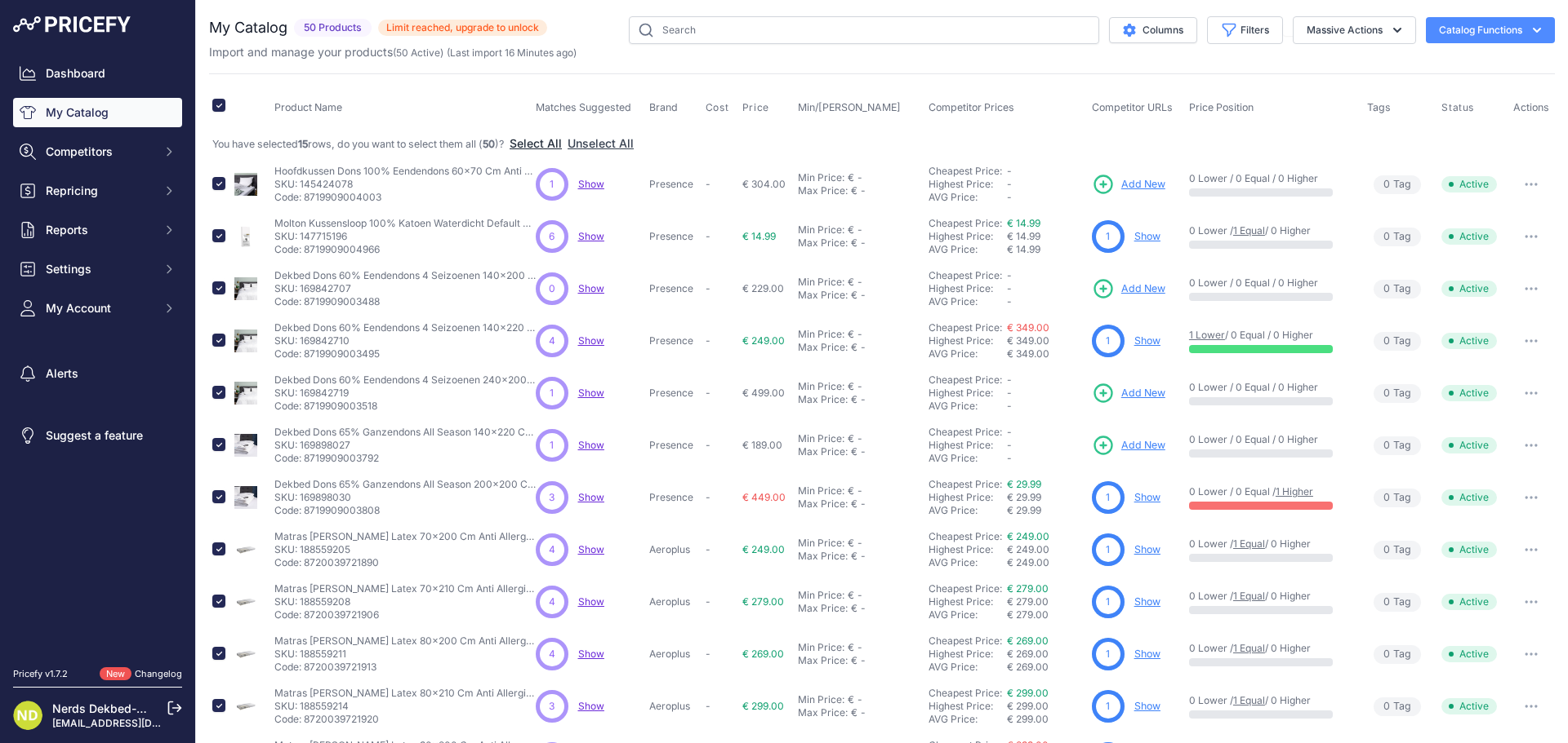
click at [545, 143] on button "Select All" at bounding box center [535, 143] width 52 height 16
click at [459, 23] on span "Limit reached, upgrade to unlock" at bounding box center [463, 27] width 169 height 16
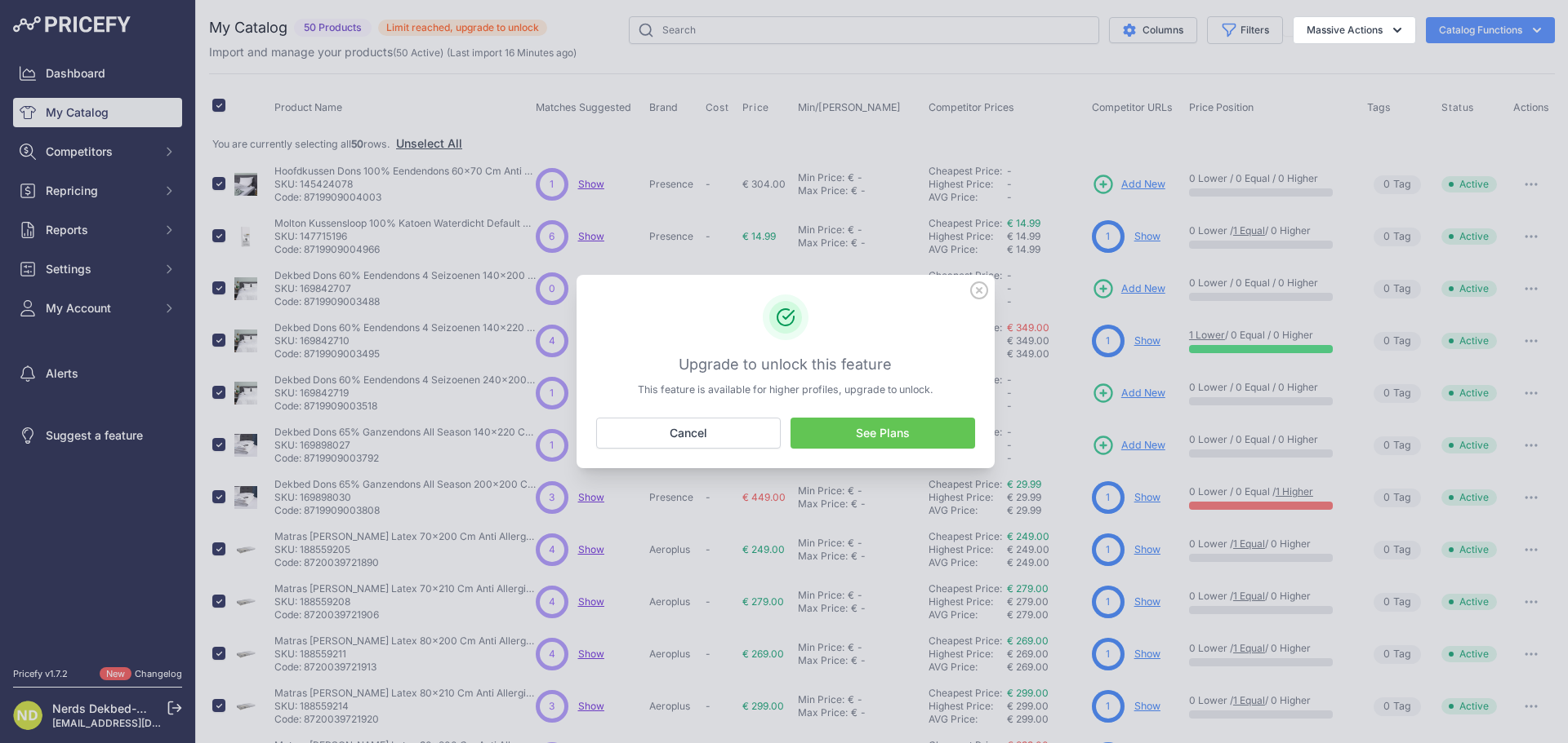
click at [882, 440] on link "See Plans" at bounding box center [883, 433] width 185 height 31
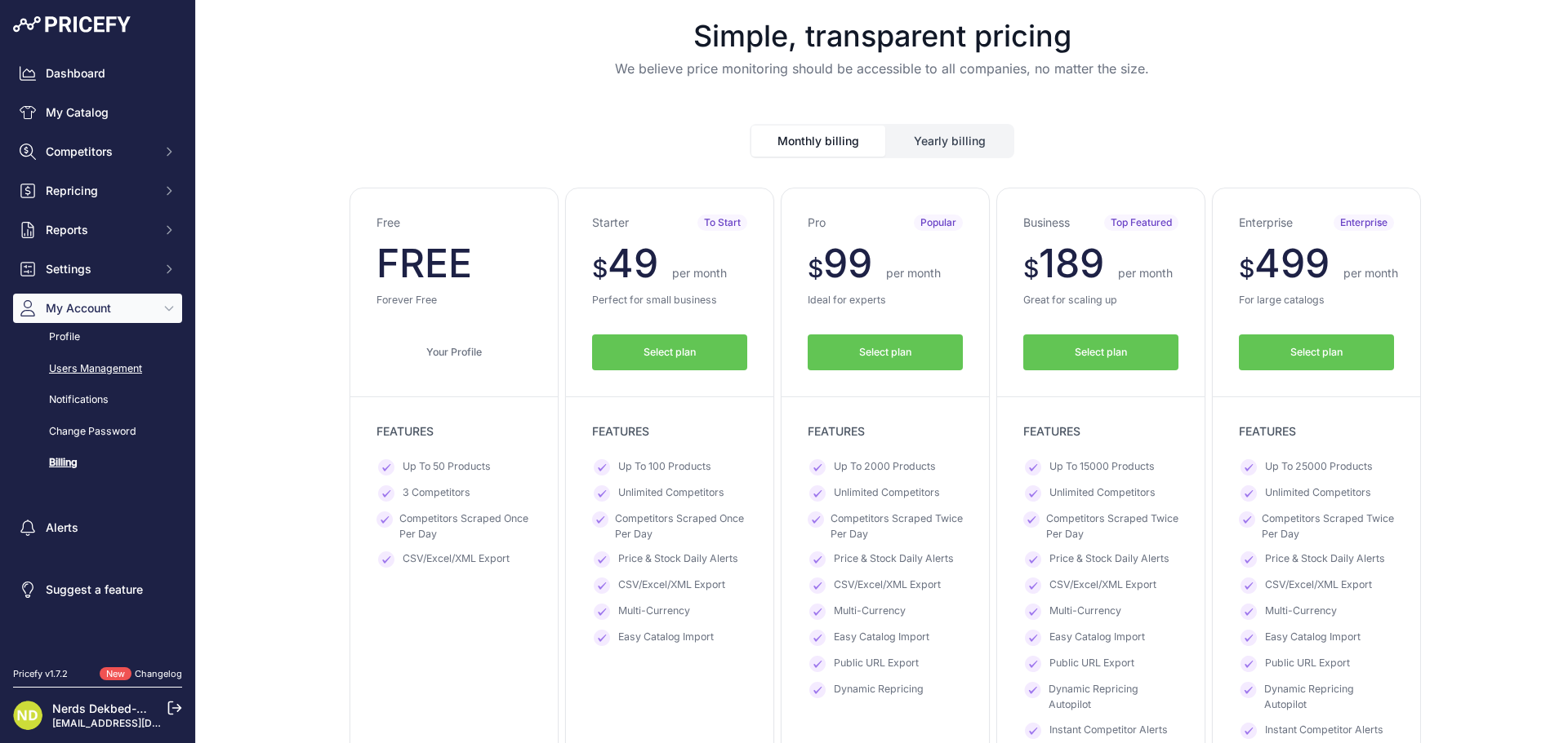
click at [85, 357] on link "Users Management" at bounding box center [97, 370] width 169 height 29
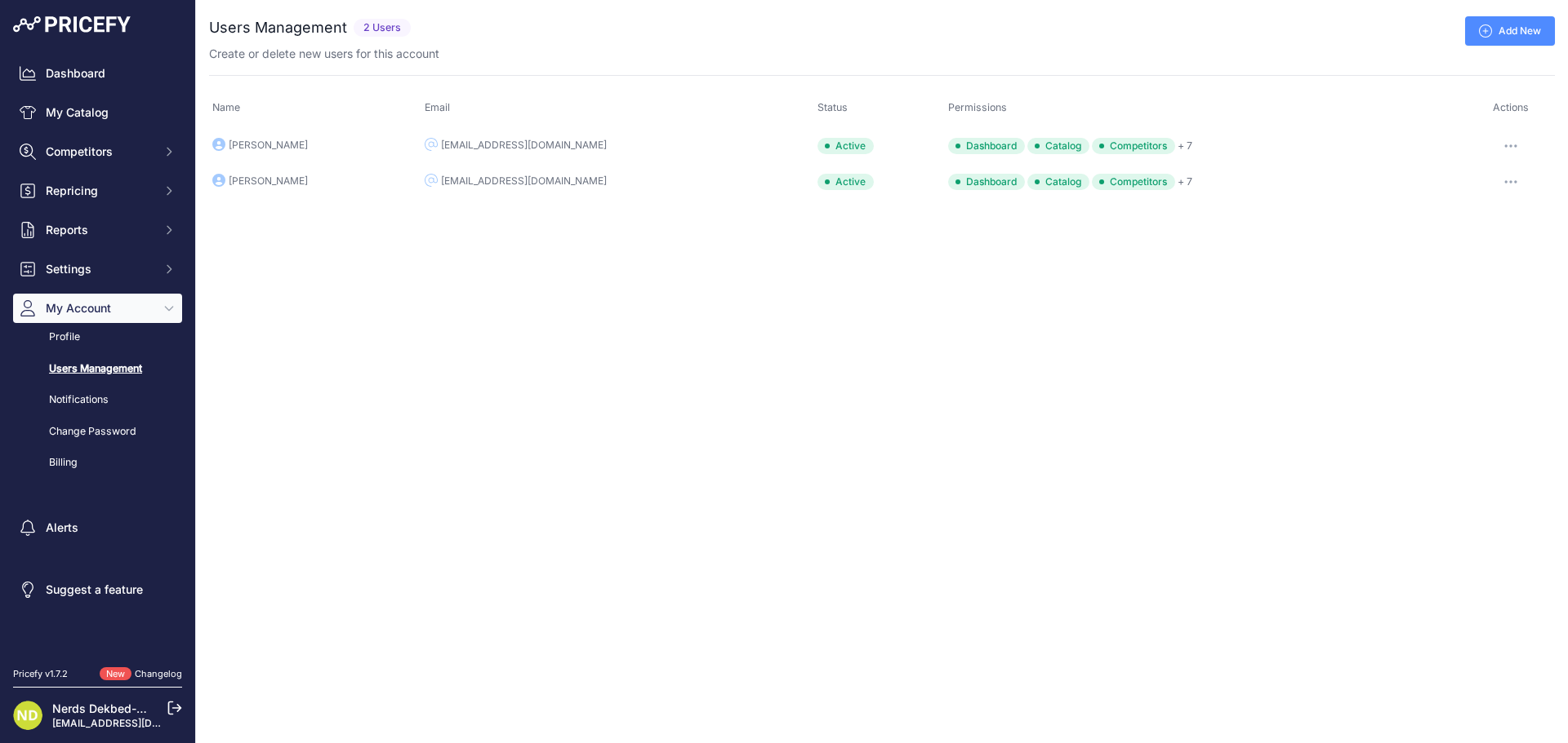
click at [1492, 34] on link "Add New" at bounding box center [1509, 31] width 90 height 29
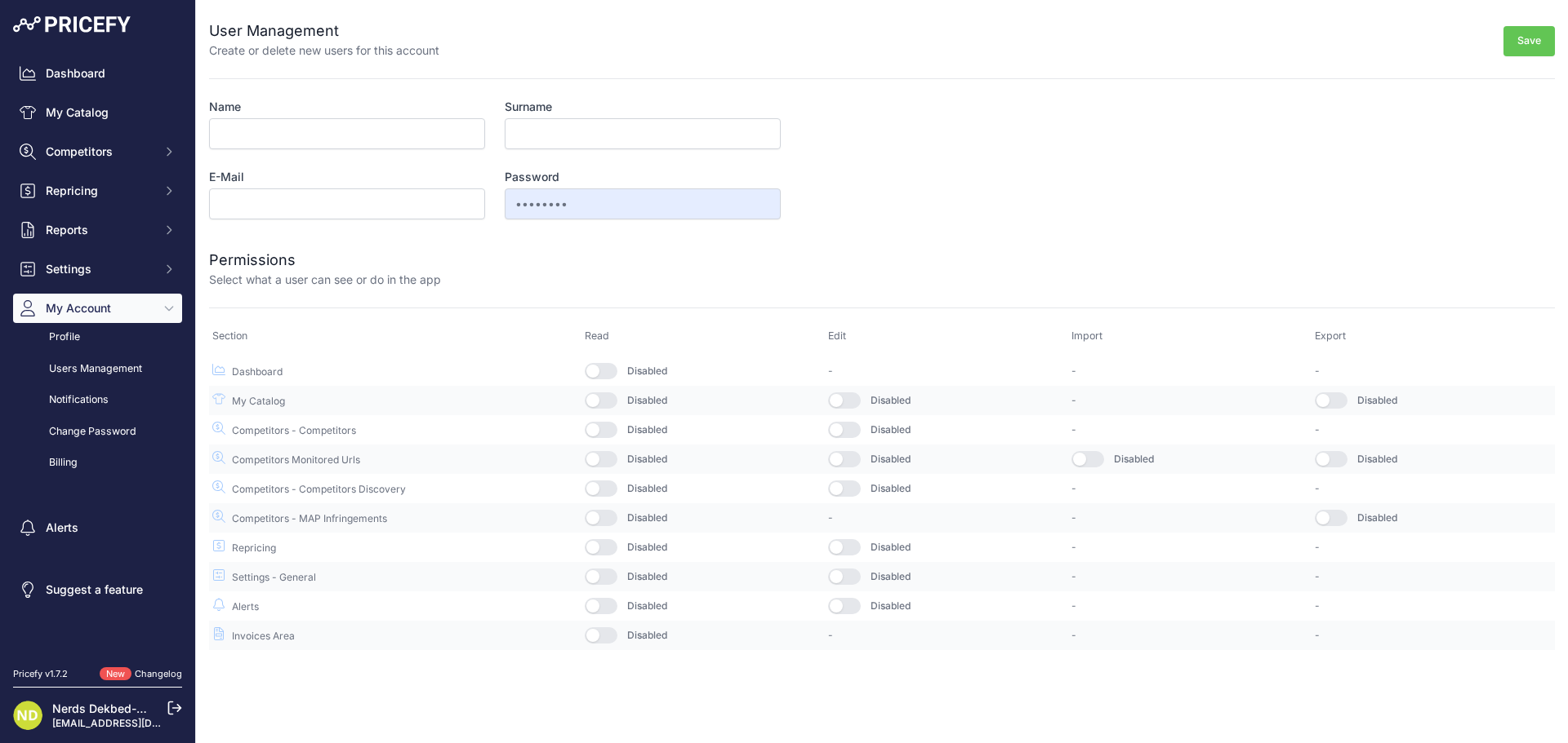
click at [289, 157] on div "Name Surname E-Mail Password •••••••• This user will receive his password via e…" at bounding box center [495, 159] width 571 height 121
click at [282, 124] on input "Name" at bounding box center [347, 134] width 276 height 31
type input "j"
type input "[PERSON_NAME]"
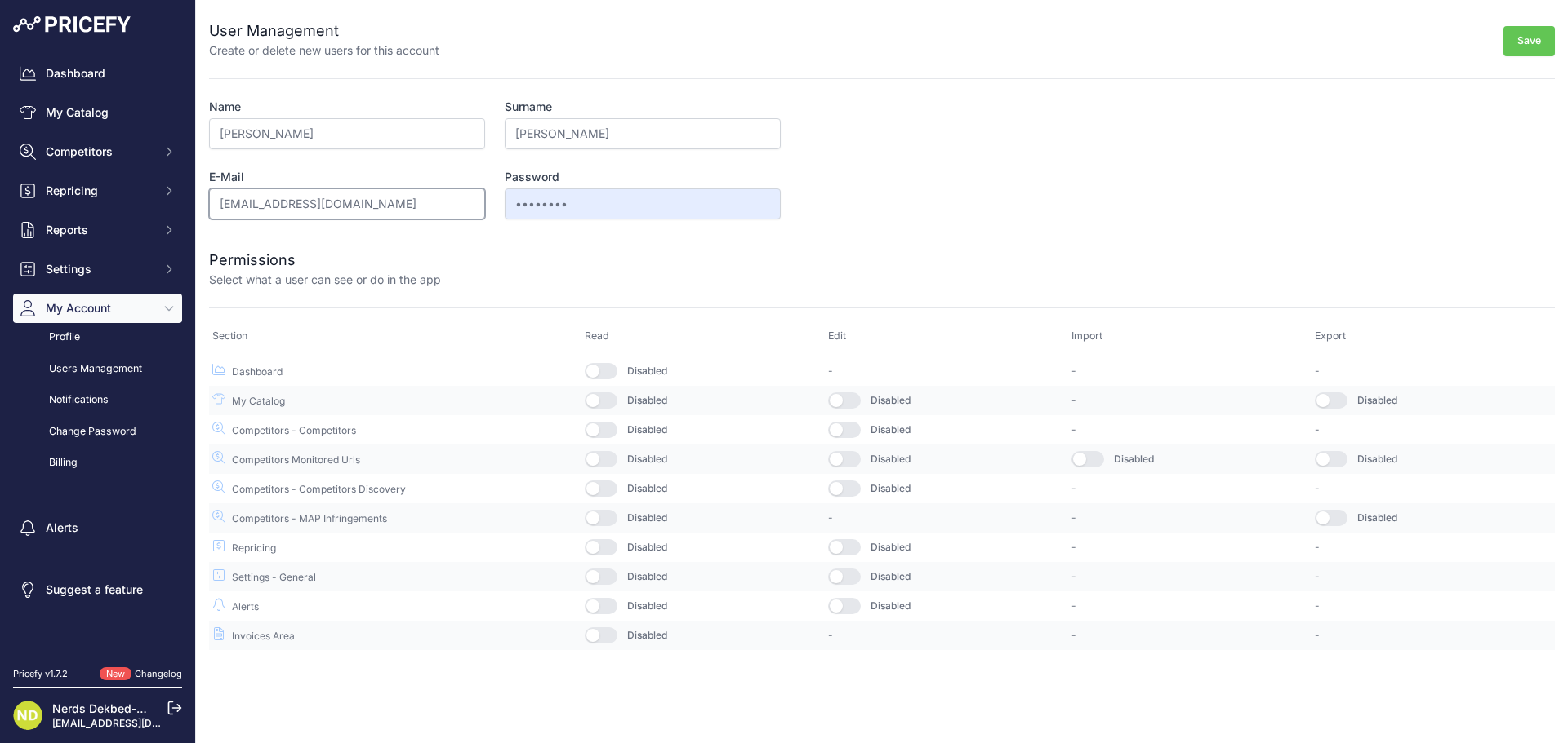
type input "[EMAIL_ADDRESS][DOMAIN_NAME]"
click at [541, 212] on input "••••••••" at bounding box center [642, 204] width 276 height 31
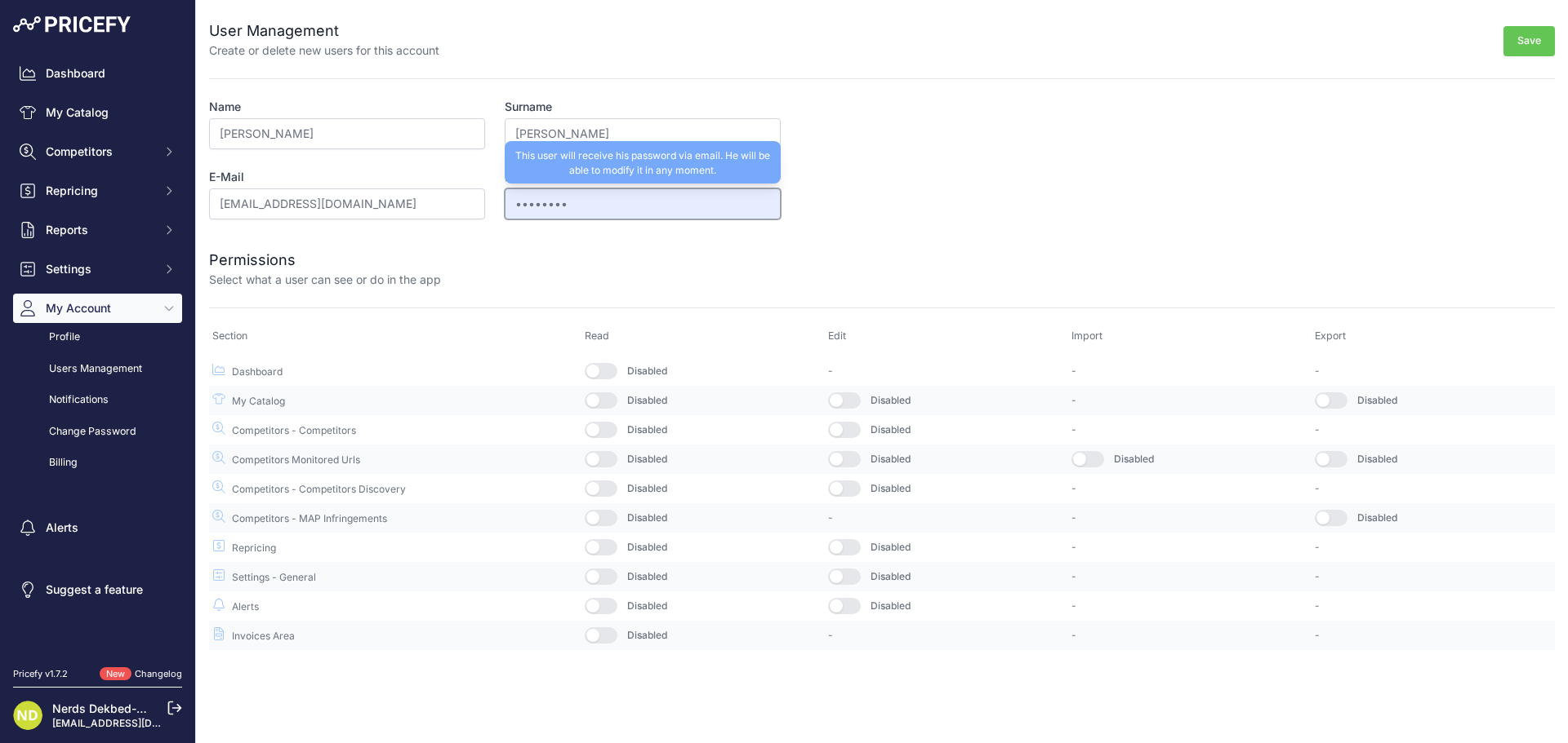
click at [541, 212] on input "••••••••" at bounding box center [642, 204] width 276 height 31
click at [559, 215] on input "••••••••" at bounding box center [642, 204] width 276 height 31
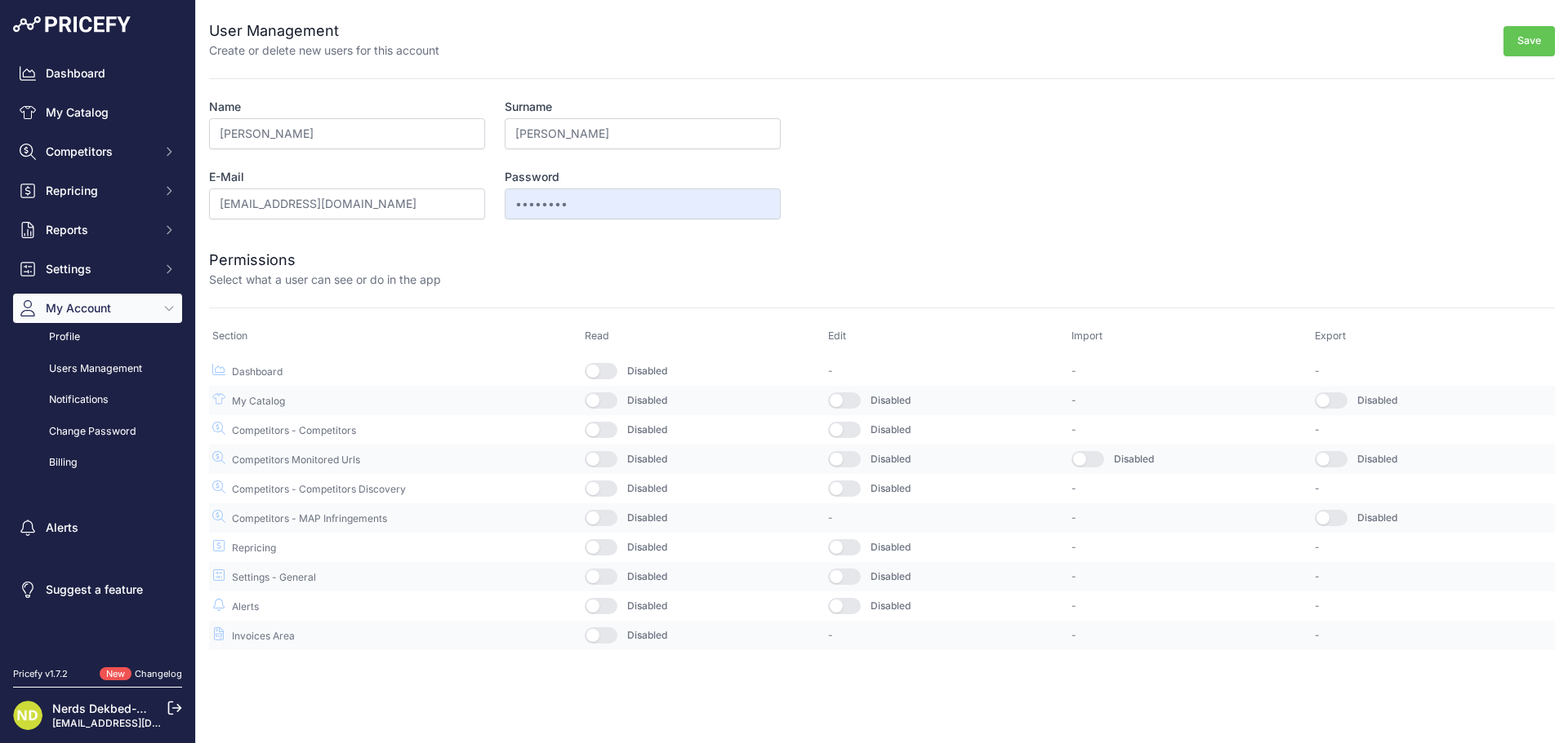
click at [545, 259] on div at bounding box center [997, 268] width 1114 height 39
click at [608, 365] on button "button" at bounding box center [601, 371] width 33 height 16
click at [598, 402] on button "button" at bounding box center [601, 401] width 33 height 16
click at [605, 437] on button "button" at bounding box center [601, 430] width 33 height 16
click at [603, 447] on td "Disabled" at bounding box center [703, 460] width 243 height 29
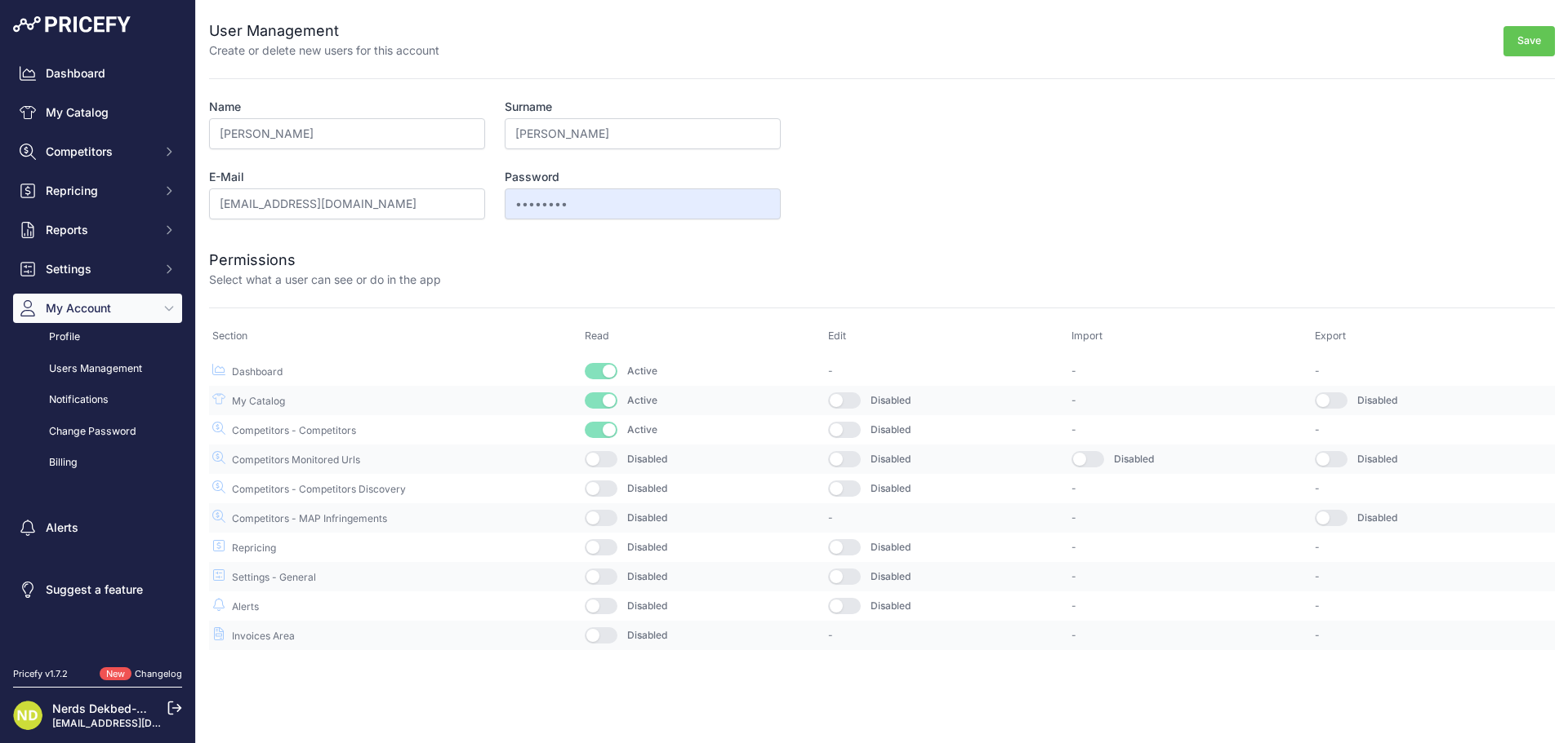
click at [603, 455] on button "button" at bounding box center [601, 459] width 33 height 16
click at [603, 489] on button "button" at bounding box center [601, 489] width 33 height 16
click at [608, 527] on td "Disabled" at bounding box center [703, 518] width 243 height 29
click at [608, 536] on td "Disabled" at bounding box center [703, 548] width 243 height 29
click at [608, 519] on button "button" at bounding box center [601, 518] width 33 height 16
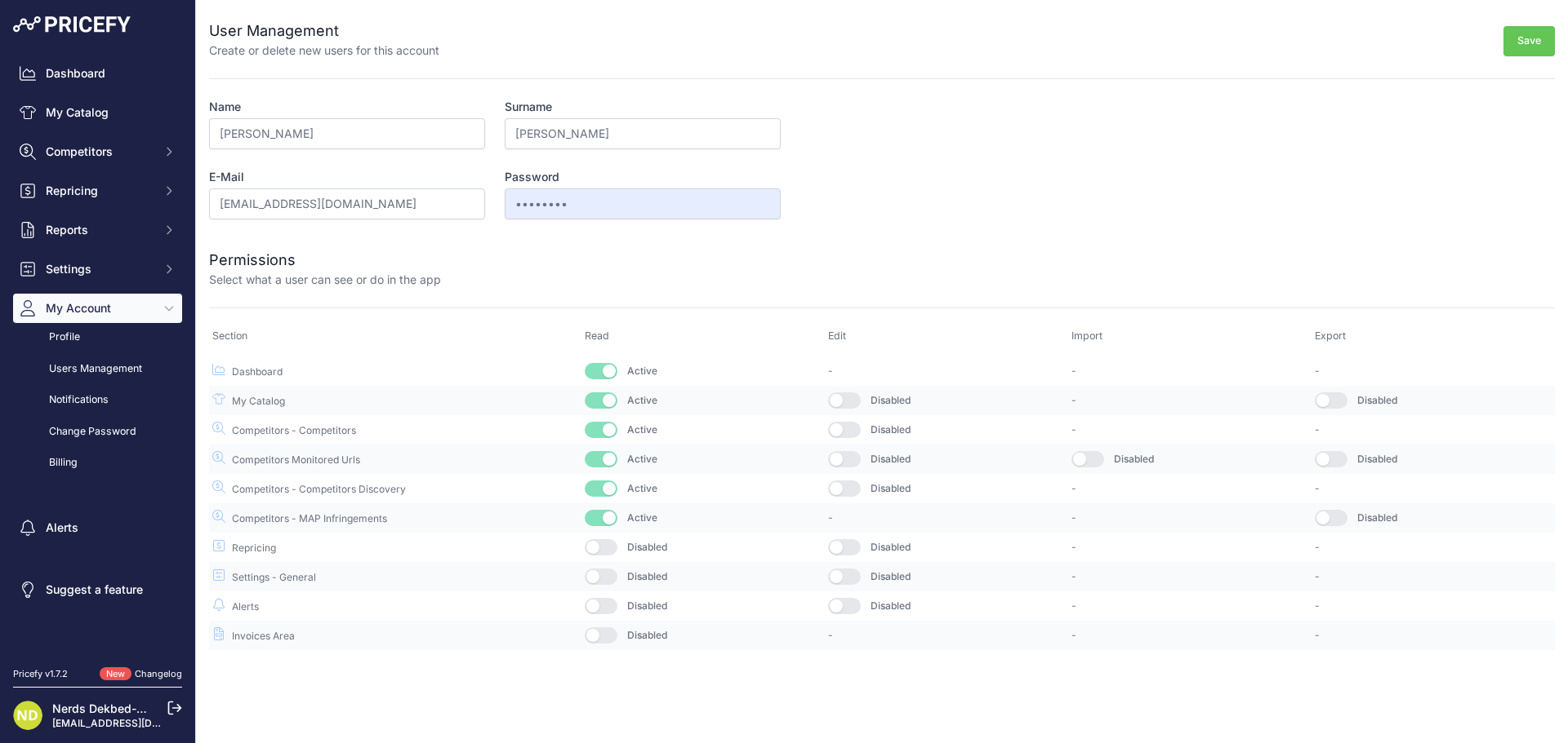
click at [608, 545] on button "button" at bounding box center [601, 548] width 33 height 16
click at [608, 573] on button "button" at bounding box center [601, 577] width 33 height 16
click at [600, 607] on button "button" at bounding box center [601, 606] width 33 height 16
click at [603, 637] on button "button" at bounding box center [601, 636] width 33 height 16
click at [848, 604] on button "button" at bounding box center [844, 606] width 33 height 16
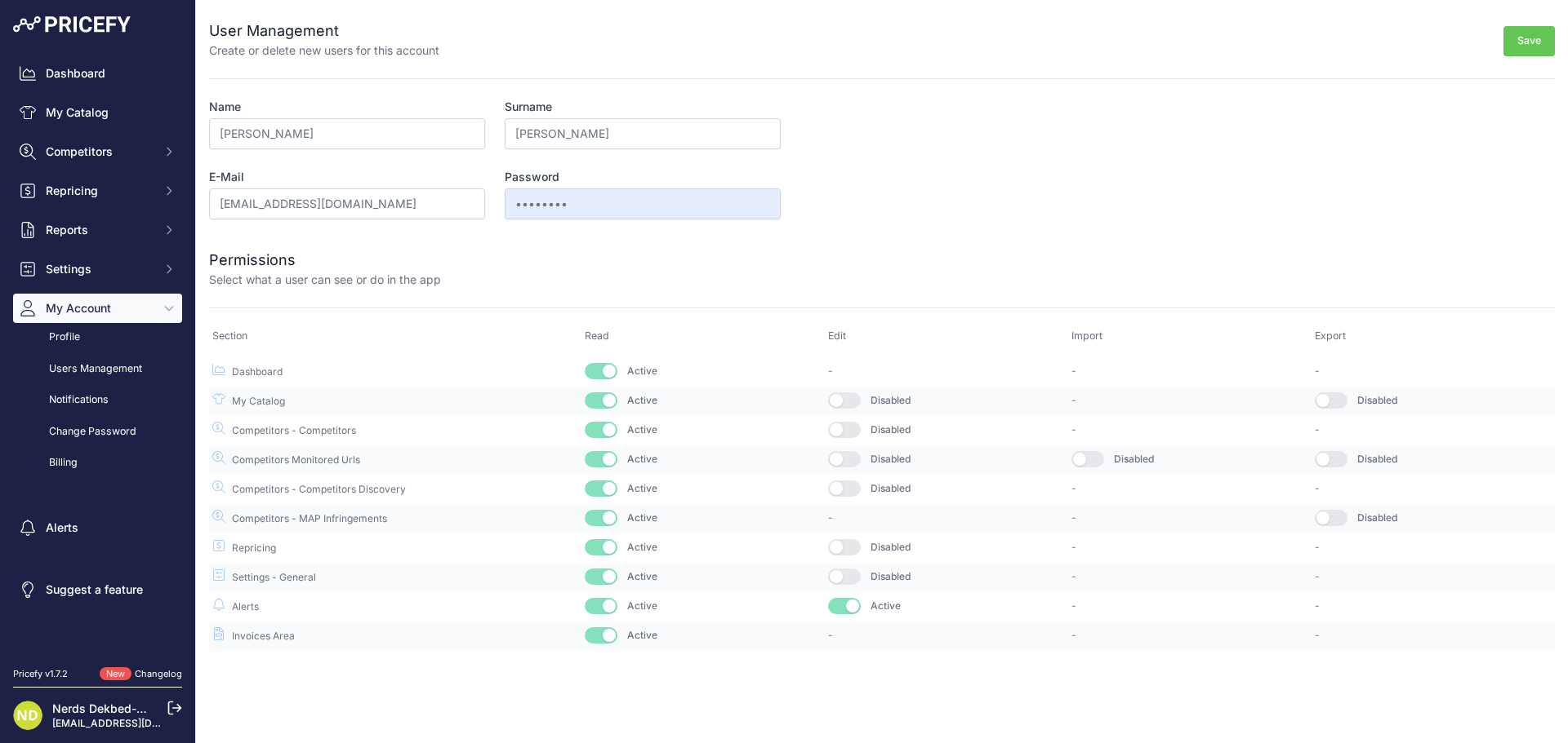
click at [851, 580] on button "button" at bounding box center [844, 577] width 33 height 16
click at [853, 536] on td "Disabled" at bounding box center [946, 548] width 243 height 29
click at [845, 552] on button "button" at bounding box center [844, 548] width 33 height 16
click at [846, 490] on button "button" at bounding box center [844, 489] width 33 height 16
click at [852, 468] on td "Disabled" at bounding box center [946, 460] width 243 height 29
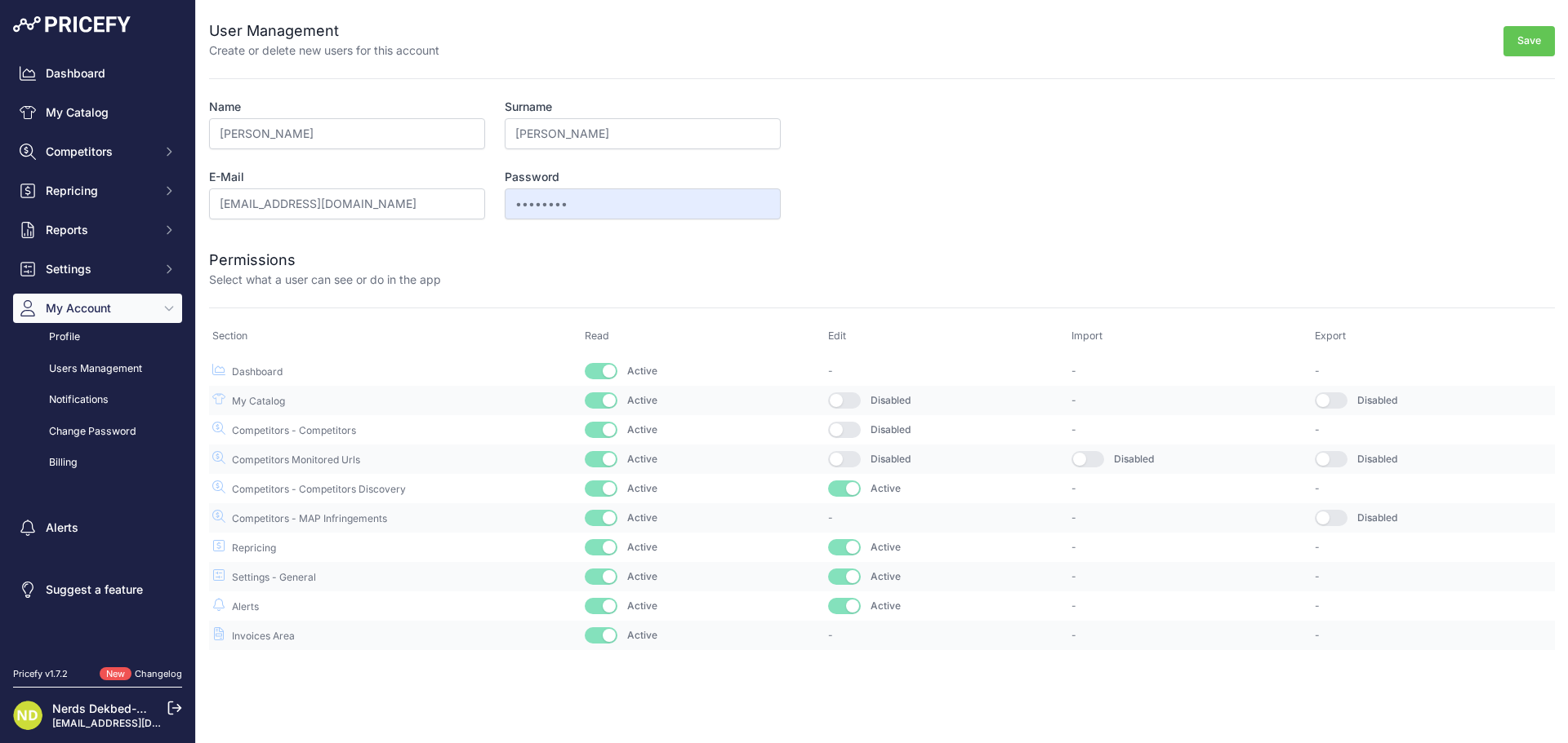
click at [852, 456] on button "button" at bounding box center [844, 459] width 33 height 16
click at [852, 425] on button "button" at bounding box center [844, 430] width 33 height 16
click at [852, 404] on button "button" at bounding box center [844, 401] width 33 height 16
click at [1086, 456] on button "button" at bounding box center [1088, 459] width 33 height 16
click at [1339, 398] on button "button" at bounding box center [1331, 401] width 33 height 16
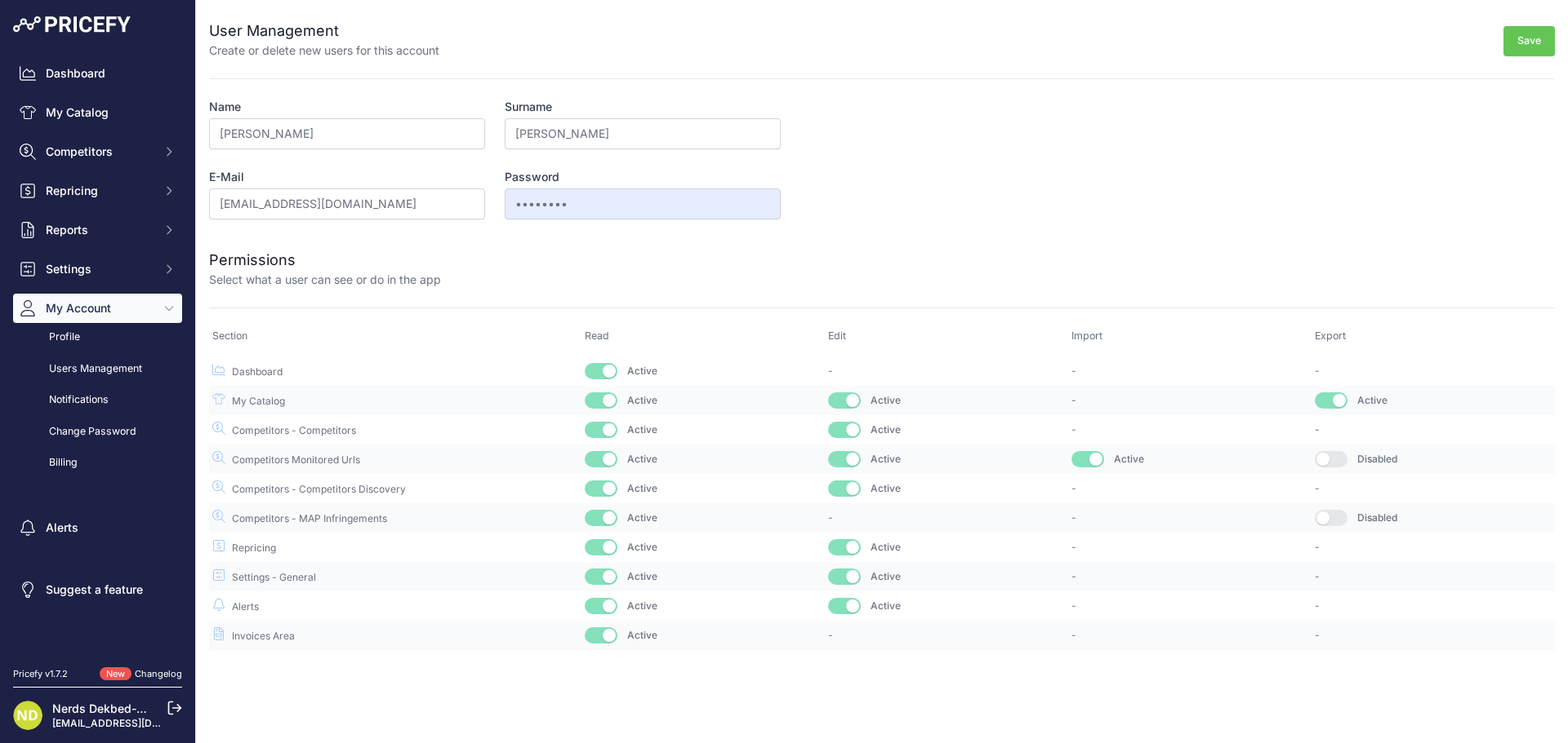
click at [1327, 461] on button "button" at bounding box center [1331, 459] width 33 height 16
click at [1334, 518] on button "button" at bounding box center [1331, 518] width 33 height 16
click at [1530, 52] on button "Save" at bounding box center [1528, 41] width 51 height 30
drag, startPoint x: 1523, startPoint y: 44, endPoint x: 1407, endPoint y: 65, distance: 117.9
click at [1524, 44] on button "Save" at bounding box center [1528, 41] width 51 height 30
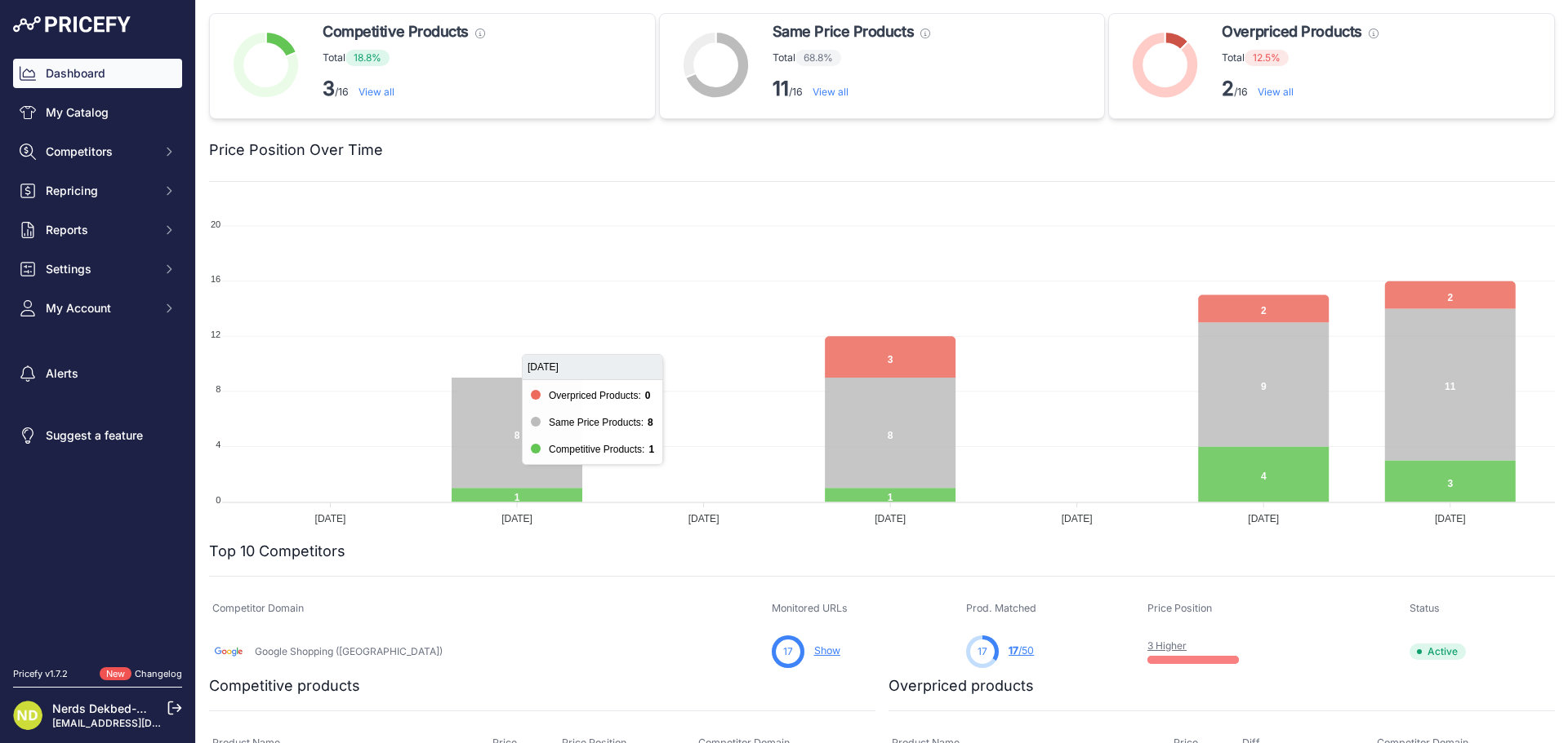
click at [163, 706] on div "Nerds Dekbed-Discounter [EMAIL_ADDRESS][DOMAIN_NAME]" at bounding box center [109, 716] width 114 height 29
click at [171, 709] on icon at bounding box center [174, 708] width 15 height 15
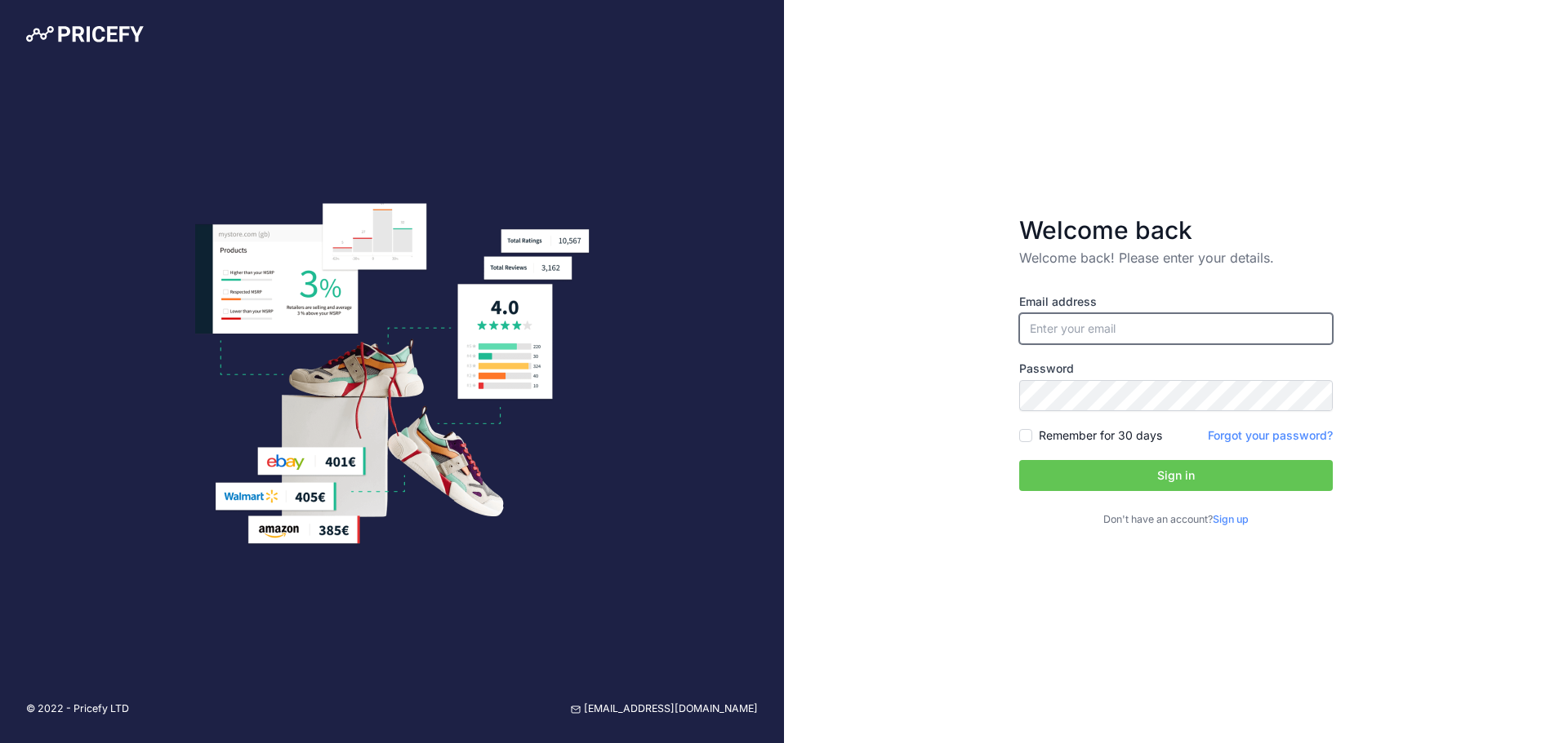
click at [1080, 335] on input "email" at bounding box center [1176, 329] width 314 height 31
type input "[EMAIL_ADDRESS][DOMAIN_NAME]"
click at [1019, 430] on input "Remember for 30 days" at bounding box center [1025, 435] width 13 height 13
checkbox input "true"
click at [1140, 482] on button "Sign in" at bounding box center [1176, 476] width 314 height 31
